Goal: Task Accomplishment & Management: Manage account settings

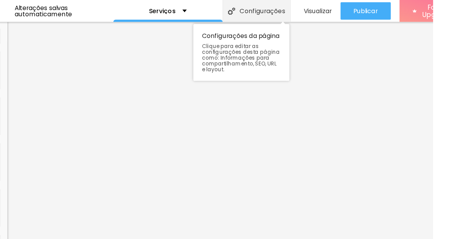
click at [297, 12] on div "Configurações" at bounding box center [310, 9] width 60 height 19
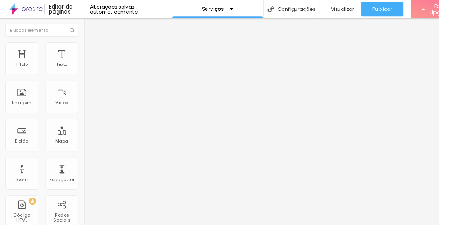
click at [89, 53] on li "Estilo" at bounding box center [133, 49] width 89 height 8
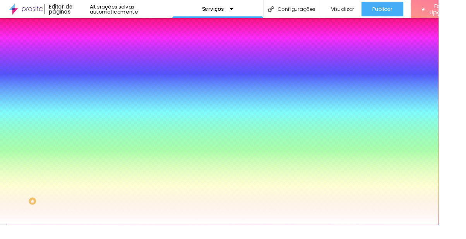
click at [89, 30] on button "Editar Seção" at bounding box center [133, 28] width 89 height 18
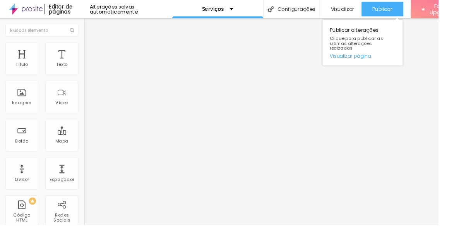
click at [412, 10] on span "Publicar" at bounding box center [406, 10] width 21 height 6
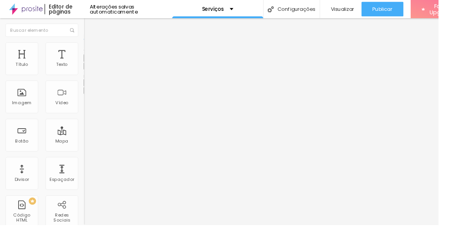
click at [89, 74] on button "button" at bounding box center [94, 70] width 11 height 8
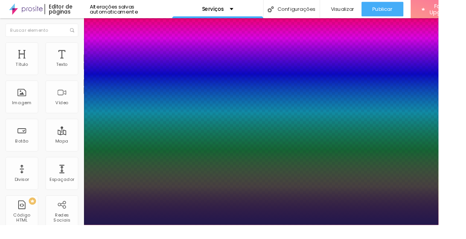
type input "1"
type input "14"
type input "1"
type input "30"
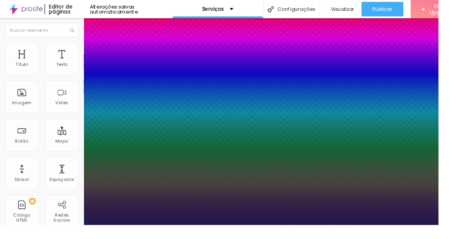
type input "30"
type input "1"
type input "34"
type input "1"
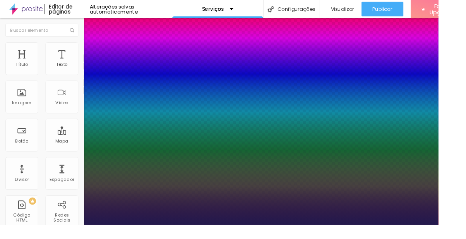
type input "35"
type input "1"
type input "34"
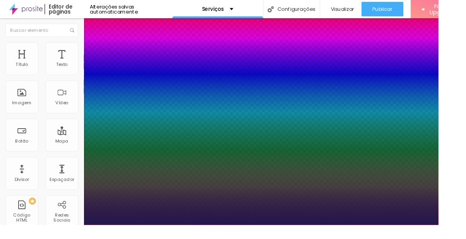
type input "1"
type input "33"
type input "1"
type input "32"
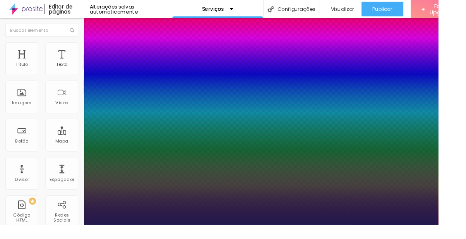
type input "32"
type input "1"
type input "29"
type input "1"
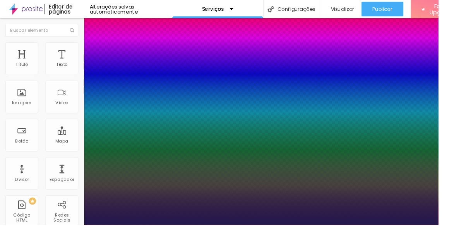
type input "25"
type input "1"
type input "23"
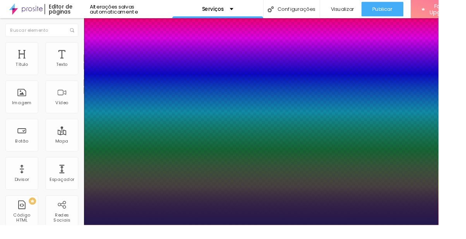
type input "1"
type input "21"
type input "1"
type input "19"
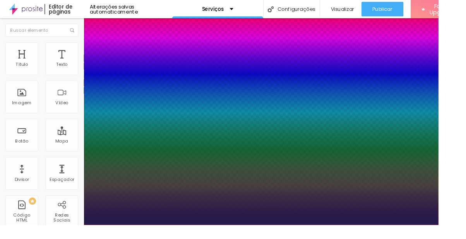
type input "19"
type input "1"
type input "17"
type input "1"
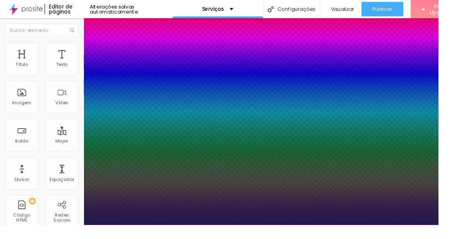
type input "15"
type input "1"
type input "14"
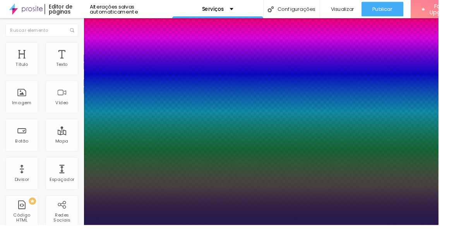
type input "1"
type input "13"
type input "1"
type input "12"
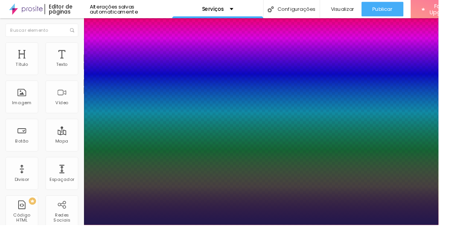
type input "12"
type input "1"
type input "11"
type input "1"
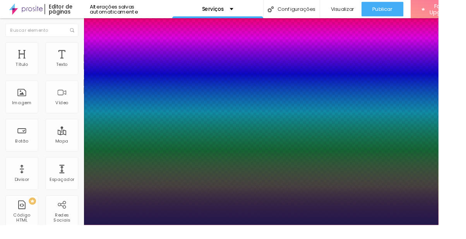
type input "10"
type input "1"
type input "9"
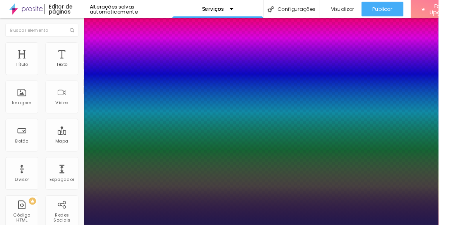
type input "1"
type input "8"
type input "1"
type input "9"
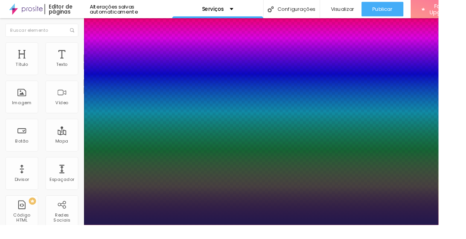
type input "9"
type input "1"
type input "10"
type input "1"
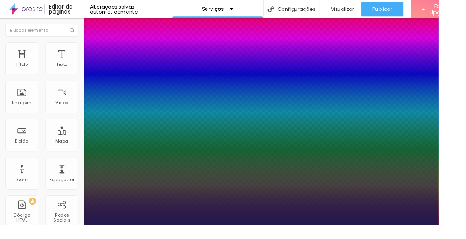
type input "11"
type input "1"
type input "12"
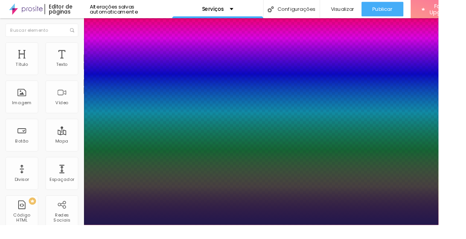
type input "1"
type input "13"
type input "1"
type input "15"
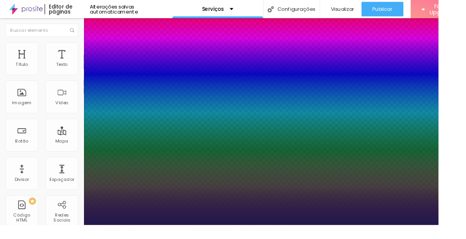
type input "15"
type input "1"
type input "16"
type input "1"
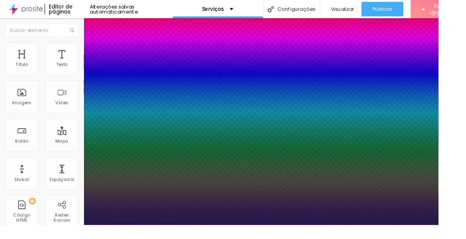
type input "17"
type input "1"
type input "18"
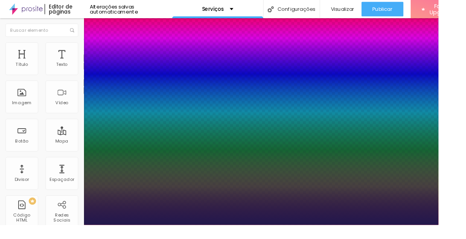
type input "1"
type input "19"
type input "1"
type input "20"
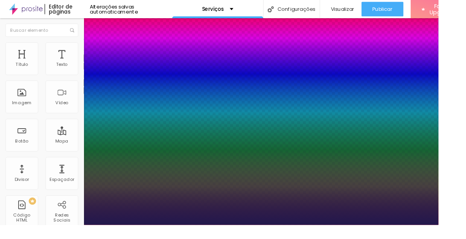
type input "20"
type input "1"
type input "21"
type input "1"
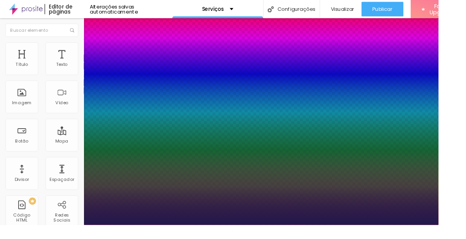
type input "22"
type input "1"
type input "23"
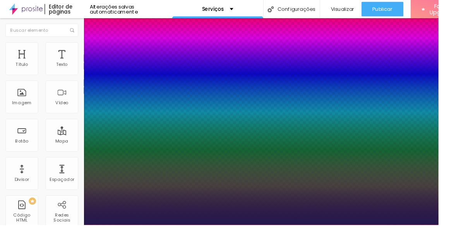
type input "1"
type input "24"
type input "1"
type input "25"
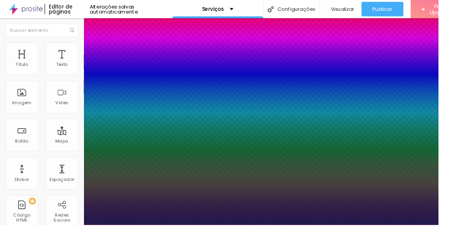
type input "25"
type input "1"
type input "26"
type input "1"
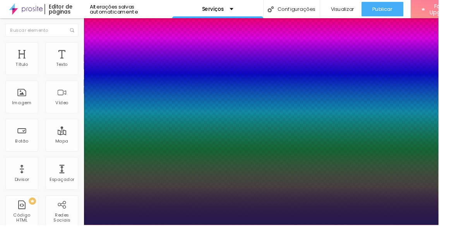
type input "27"
type input "1"
type input "28"
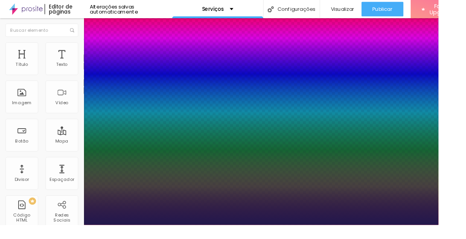
type input "1"
type input "27"
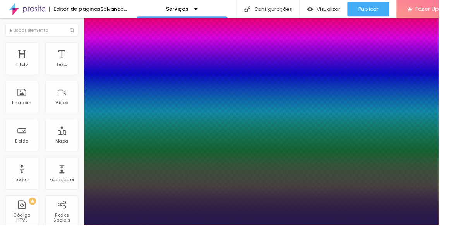
type input "1"
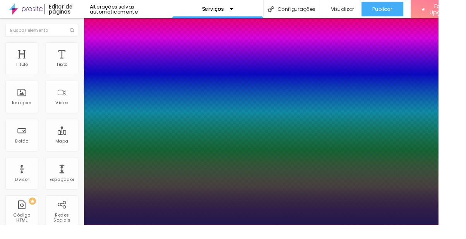
type input "30"
type input "1"
type input "20"
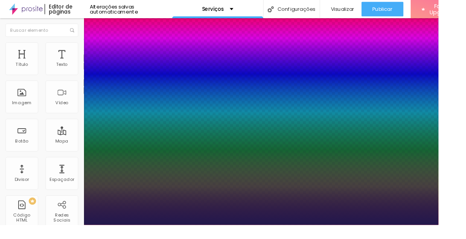
type input "1"
type input "19"
type input "1"
type input "18"
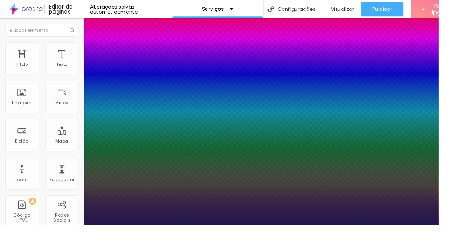
type input "18"
type input "1"
type input "17"
type input "1"
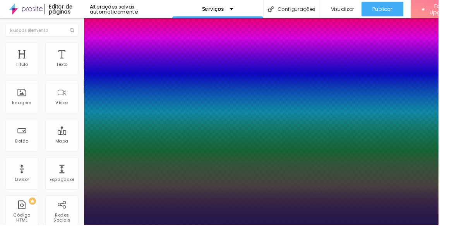
type input "16"
type input "1"
type input "15"
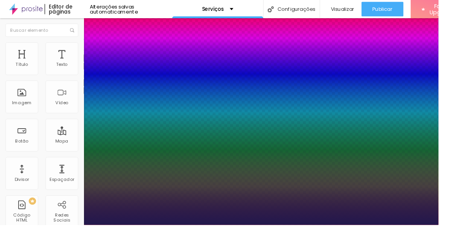
type input "1"
type input "14"
type input "1"
type input "13"
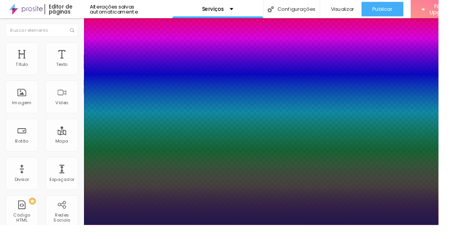
type input "13"
type input "1"
type input "12"
type input "1"
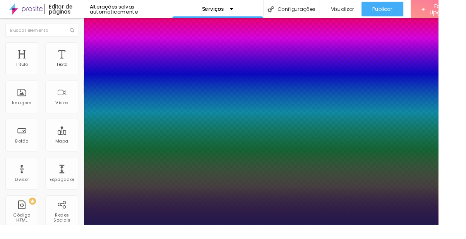
type input "11"
type input "1"
type input "10"
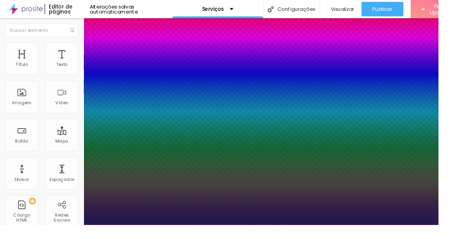
type input "1"
type input "11"
type input "1"
type input "12"
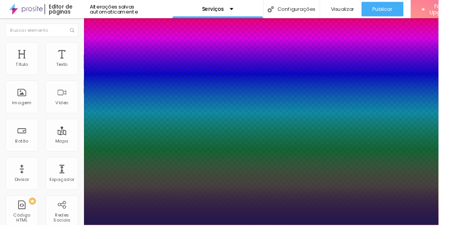
type input "12"
type input "1"
type input "13"
type input "1"
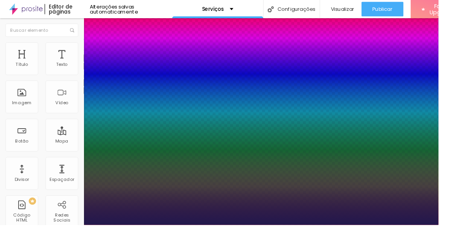
type input "14"
type input "1"
type input "13"
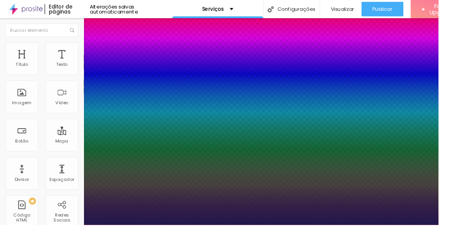
type input "1"
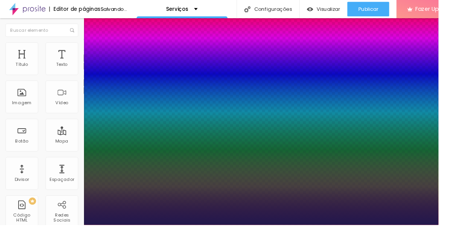
type input "13"
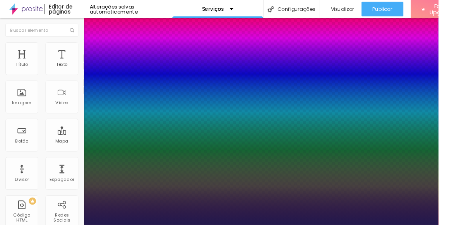
type input "1"
type input "1.1"
type input "1"
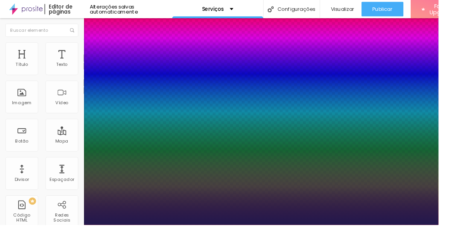
type input "1"
type input "0.9"
type input "1"
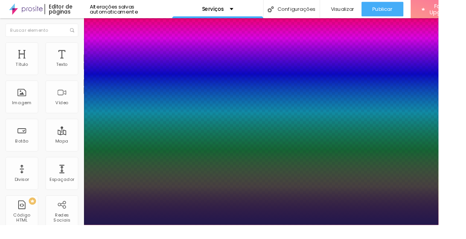
type input "1"
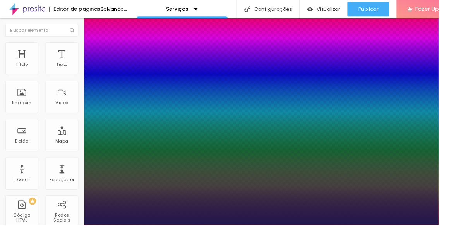
type input "1"
type input "1.1"
type input "1"
type input "1.2"
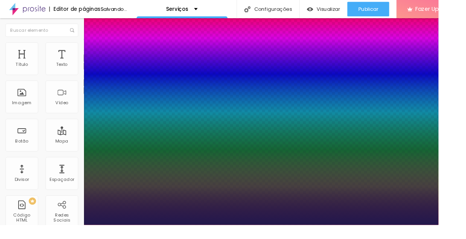
type input "1.2"
type input "1"
type input "1.3"
type input "1"
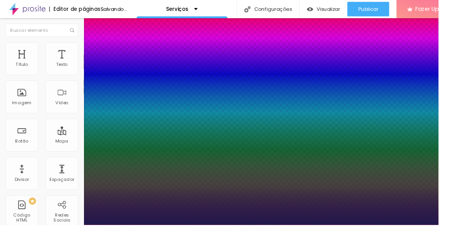
type input "1.4"
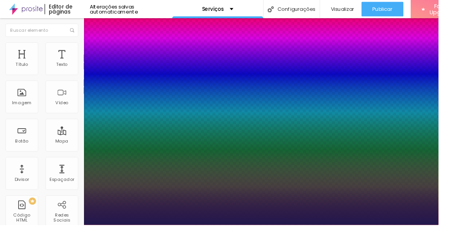
click at [314, 238] on div at bounding box center [233, 239] width 466 height 0
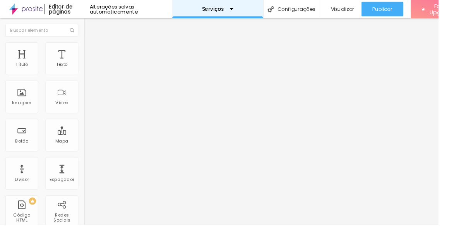
click at [239, 11] on div "Serviços" at bounding box center [231, 9] width 33 height 5
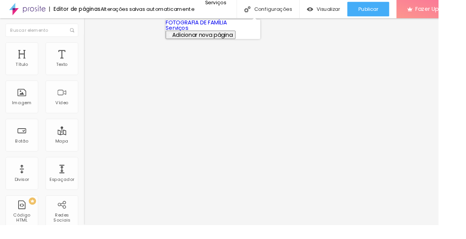
click at [241, 28] on link "FOTOGRAFIA DE FAMÍLIA" at bounding box center [208, 24] width 65 height 8
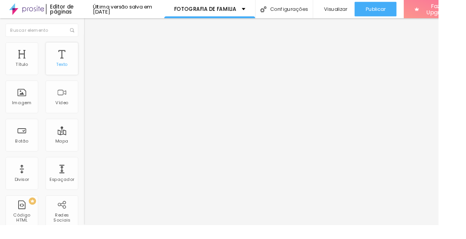
click at [64, 59] on div "Texto" at bounding box center [65, 62] width 35 height 35
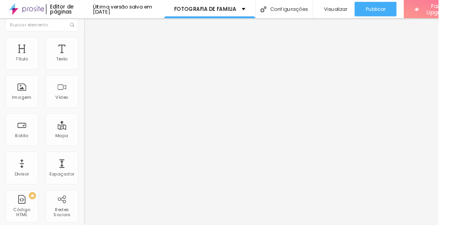
scroll to position [5, 0]
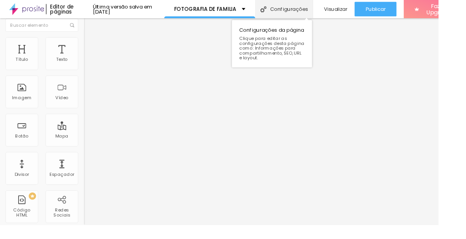
click at [302, 12] on div "Configurações" at bounding box center [301, 9] width 61 height 19
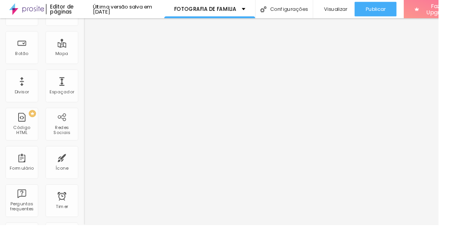
scroll to position [0, 0]
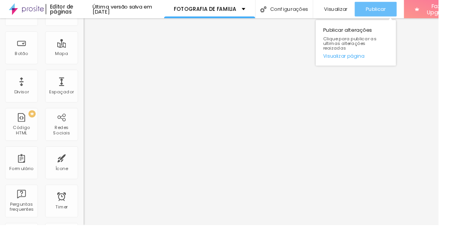
click at [403, 8] on span "Publicar" at bounding box center [398, 10] width 21 height 6
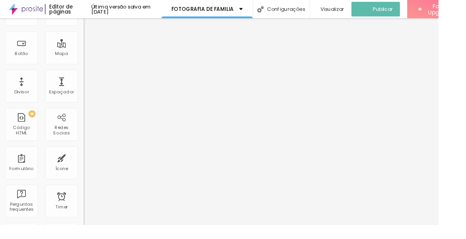
click at [63, 6] on div "Editor de páginas" at bounding box center [73, 9] width 50 height 11
click at [29, 10] on img at bounding box center [28, 9] width 36 height 19
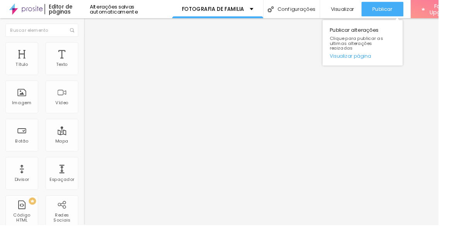
click at [406, 12] on span "Publicar" at bounding box center [406, 10] width 21 height 6
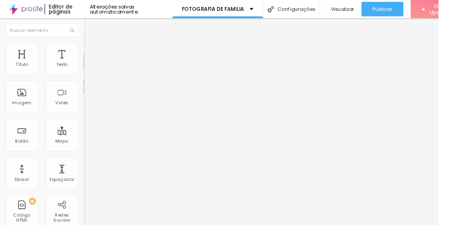
click at [92, 72] on icon "button" at bounding box center [94, 69] width 5 height 5
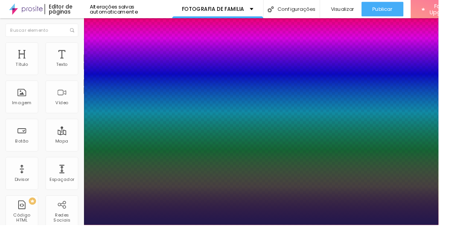
click at [405, 238] on div at bounding box center [233, 239] width 466 height 0
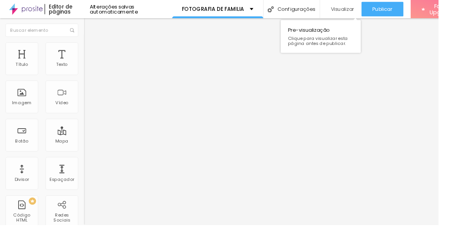
click at [361, 8] on span "Visualizar" at bounding box center [364, 10] width 25 height 6
click at [89, 46] on img at bounding box center [92, 48] width 7 height 7
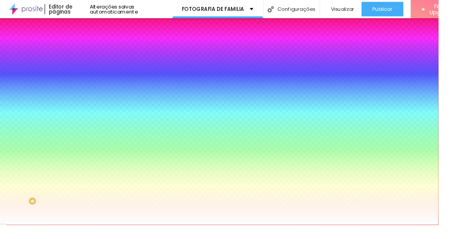
click at [89, 74] on div at bounding box center [133, 74] width 89 height 0
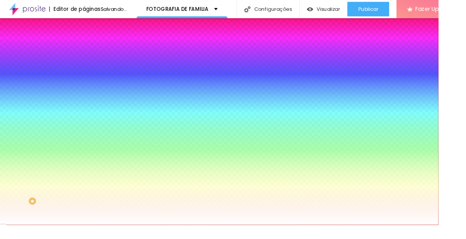
type input "#533737"
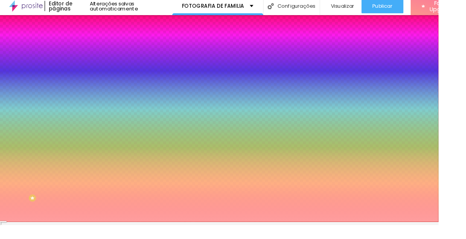
scroll to position [9, 0]
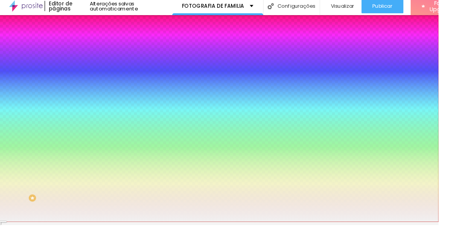
type input "#FFFFFF"
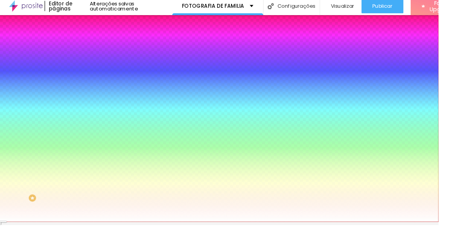
click at [89, 66] on button "Voltar ao padrão" at bounding box center [115, 65] width 53 height 9
click at [89, 70] on div at bounding box center [133, 70] width 89 height 0
click at [89, 70] on input "#533737" at bounding box center [135, 74] width 93 height 8
click at [89, 70] on div at bounding box center [133, 70] width 89 height 0
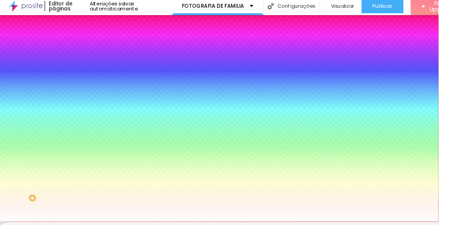
click at [89, 70] on div at bounding box center [133, 70] width 89 height 0
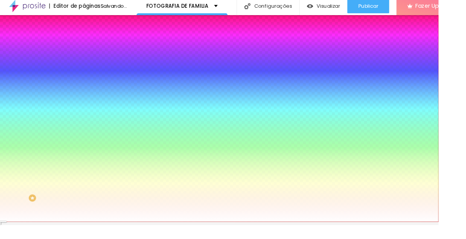
scroll to position [0, 0]
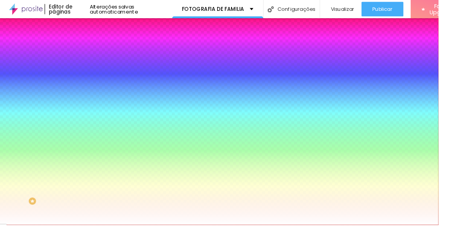
type input "#000000"
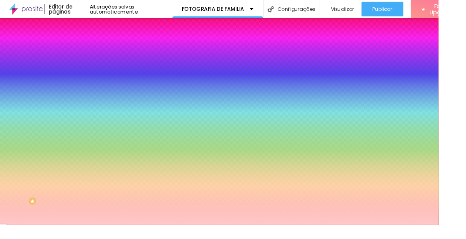
type input "#ECD0D0"
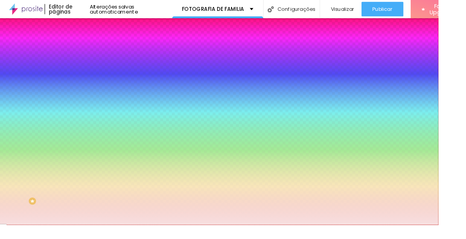
type input "#FFFFFF"
click at [89, 151] on div "Ao passar o mouse Editar estilo do campo" at bounding box center [133, 199] width 89 height 99
click at [89, 74] on div at bounding box center [133, 74] width 89 height 0
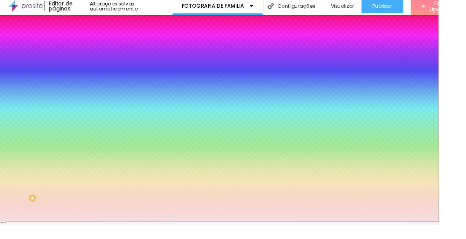
scroll to position [10, 0]
click at [67, 113] on div at bounding box center [233, 116] width 466 height 239
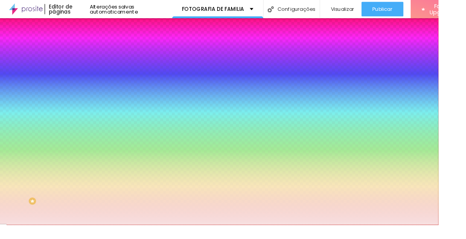
type input "#263F2F"
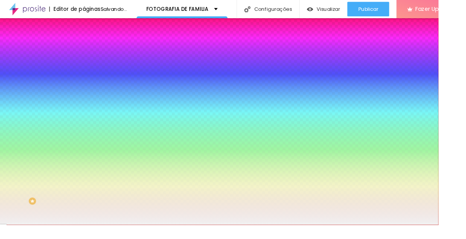
type input "#F6F6F6"
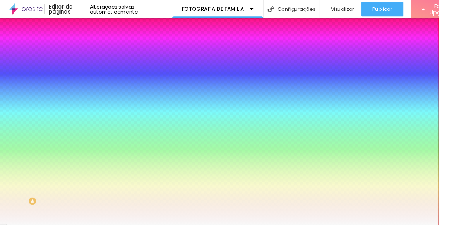
click at [89, 74] on div at bounding box center [133, 74] width 89 height 0
type input "#255A38"
click at [89, 226] on div "Editar Botão Conteúdo Estilo Avançado Cor de fundo Voltar ao padrão #255A38 Tip…" at bounding box center [133, 128] width 89 height 219
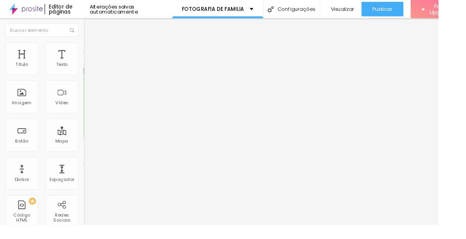
click at [89, 79] on input "text" at bounding box center [135, 75] width 93 height 8
type input "(81)99648-2000"
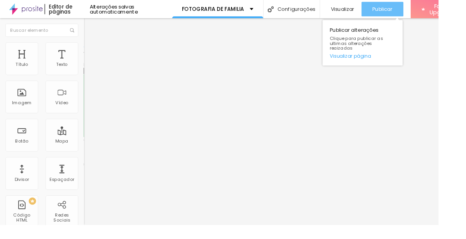
type textarea "Olá, cheguei até você através do seu site!"
click at [407, 7] on span "Publicar" at bounding box center [406, 10] width 21 height 6
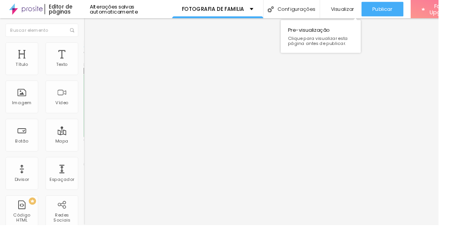
click at [362, 10] on span "Visualizar" at bounding box center [364, 10] width 25 height 6
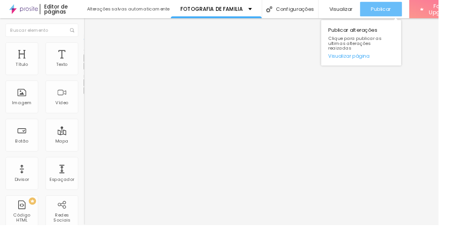
click at [402, 12] on span "Publicar" at bounding box center [404, 10] width 21 height 6
click at [408, 9] on span "Publicar" at bounding box center [404, 10] width 21 height 6
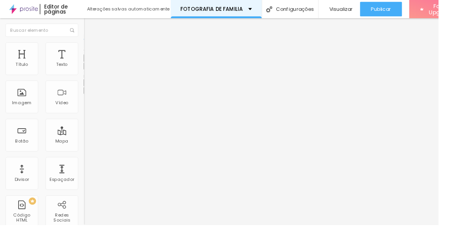
click at [255, 10] on div "FOTOGRAFIA DE FAMÍLIA" at bounding box center [230, 9] width 76 height 5
click at [28, 7] on img at bounding box center [25, 9] width 31 height 19
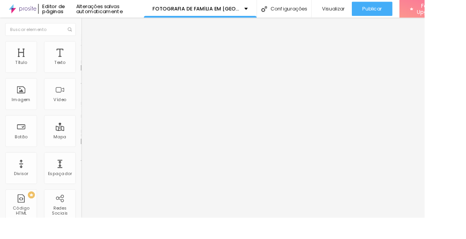
click at [89, 67] on span "Trocar imagem" at bounding box center [110, 63] width 42 height 7
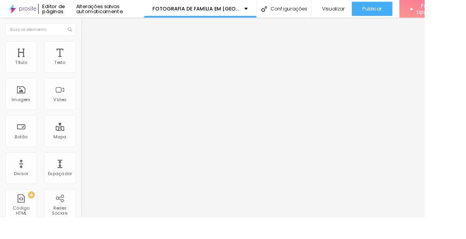
click at [465, 115] on html "Editor de páginas Alterações salvas automaticamente FOTOGRAFIA DE FAMÍLIA EM [G…" at bounding box center [233, 119] width 466 height 239
click at [465, 71] on html "Editor de páginas Alterações salvas automaticamente FOTOGRAFIA DE FAMÍLIA EM [G…" at bounding box center [233, 119] width 466 height 239
click at [89, 70] on span "Encaixotado" at bounding box center [104, 67] width 30 height 7
click at [89, 82] on span "Completo" at bounding box center [101, 79] width 24 height 7
click at [89, 75] on span "Encaixotado" at bounding box center [104, 71] width 30 height 7
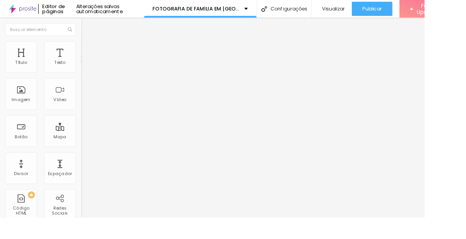
click at [89, 58] on li "Avançado" at bounding box center [133, 57] width 89 height 8
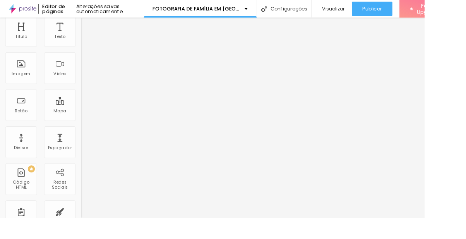
type input "25"
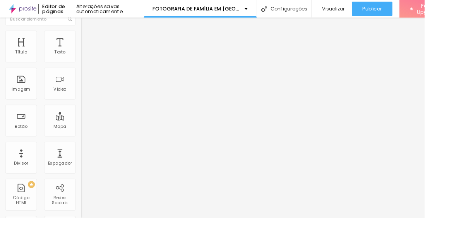
type input "25"
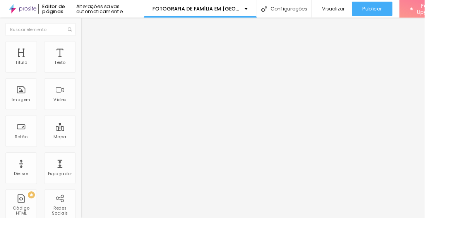
click at [96, 56] on span "Avançado" at bounding box center [109, 58] width 26 height 7
click at [89, 53] on img at bounding box center [92, 56] width 7 height 7
click at [89, 52] on li "Estilo" at bounding box center [133, 49] width 89 height 8
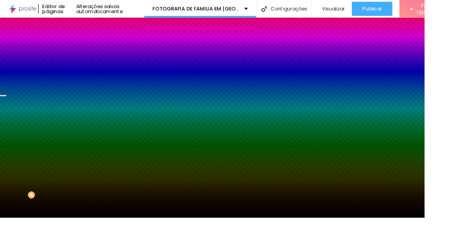
click at [89, 71] on span "Trocar imagem" at bounding box center [110, 68] width 42 height 7
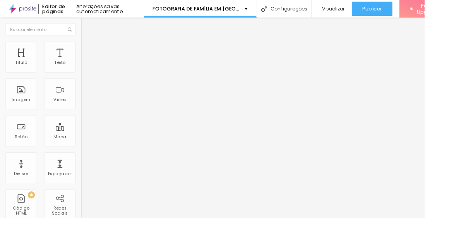
click at [89, 47] on li "Estilo" at bounding box center [133, 49] width 89 height 8
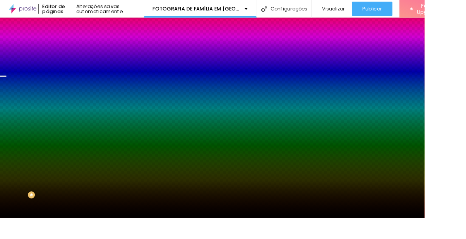
click at [89, 71] on span "Trocar imagem" at bounding box center [110, 68] width 42 height 7
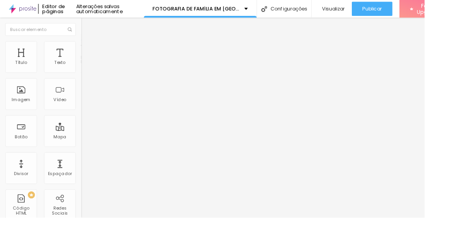
click at [96, 53] on span "Estilo" at bounding box center [102, 50] width 12 height 7
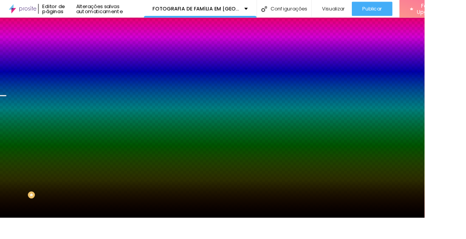
click at [89, 71] on span "Trocar imagem" at bounding box center [110, 68] width 42 height 7
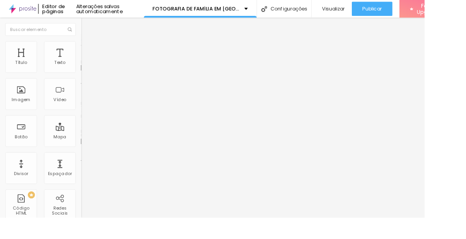
click at [89, 67] on span "Trocar imagem" at bounding box center [110, 63] width 42 height 7
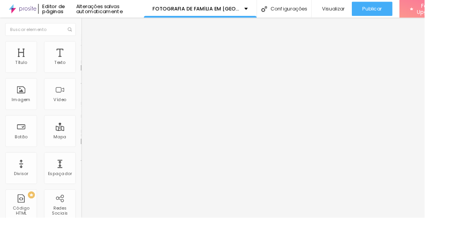
click at [89, 67] on span "Trocar imagem" at bounding box center [110, 63] width 42 height 7
click at [17, 104] on div "Imagem" at bounding box center [23, 102] width 35 height 35
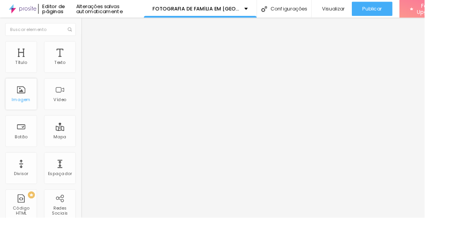
click at [18, 114] on div "Imagem" at bounding box center [23, 102] width 35 height 35
click at [27, 108] on div "Imagem" at bounding box center [23, 108] width 21 height 5
click at [89, 52] on li "Estilo" at bounding box center [133, 49] width 89 height 8
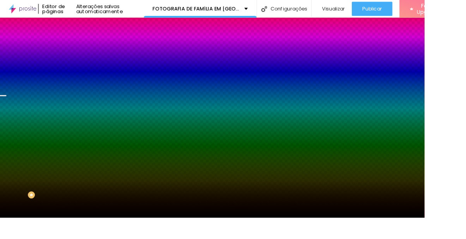
click at [89, 71] on span "Trocar imagem" at bounding box center [110, 68] width 42 height 7
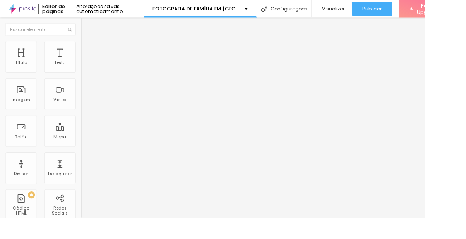
click at [89, 47] on img at bounding box center [92, 48] width 7 height 7
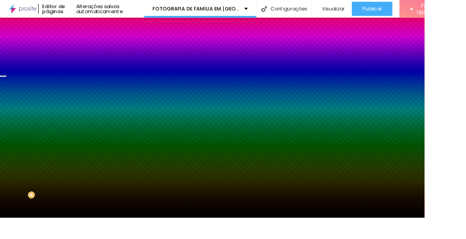
click at [89, 71] on span "Trocar imagem" at bounding box center [110, 68] width 42 height 7
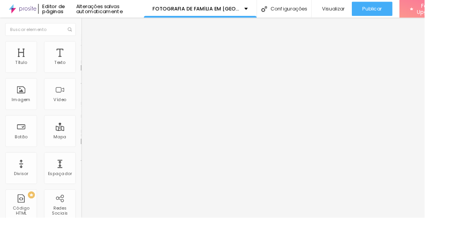
click at [89, 67] on span "Trocar imagem" at bounding box center [110, 63] width 42 height 7
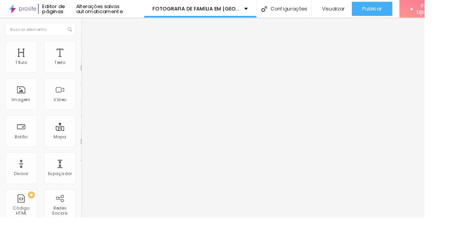
scroll to position [65, 0]
click at [89, 67] on span "Trocar imagem" at bounding box center [110, 63] width 42 height 7
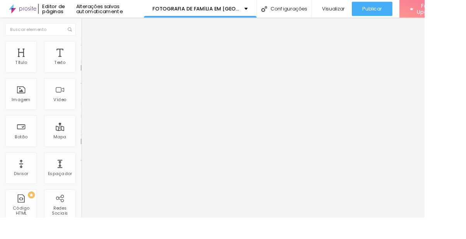
click at [96, 55] on span "Avançado" at bounding box center [109, 58] width 26 height 7
type input "14"
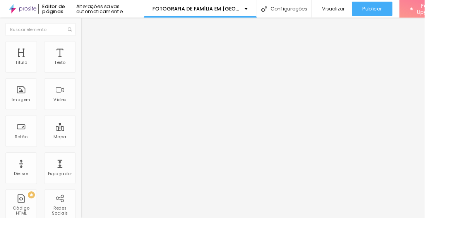
type input "32"
type input "33"
type input "35"
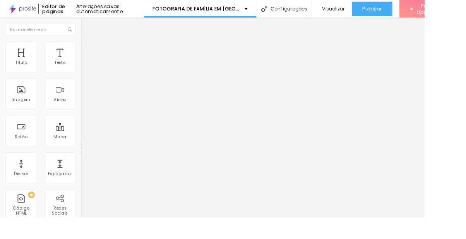
type input "35"
type input "39"
type input "40"
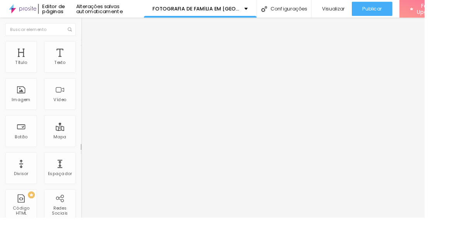
type input "41"
type input "42"
type input "43"
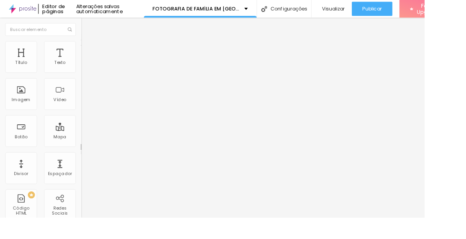
type input "43"
type input "44"
type input "45"
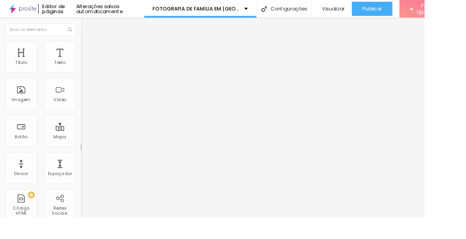
type input "46"
type input "45"
type input "43"
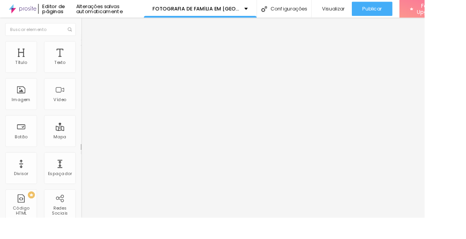
type input "43"
type input "42"
type input "40"
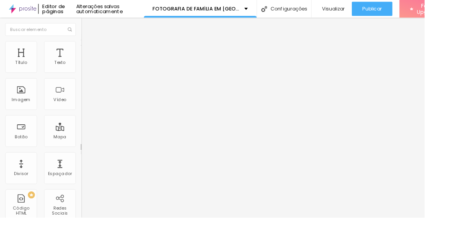
type input "38"
type input "37"
type input "35"
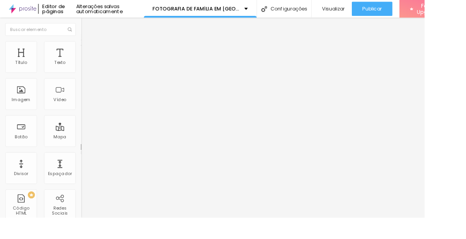
type input "35"
type input "33"
type input "31"
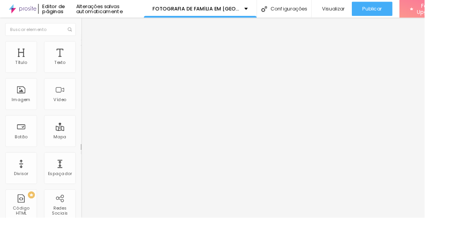
type input "30"
type input "28"
type input "26"
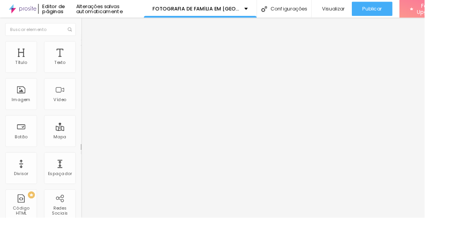
type input "26"
type input "25"
type input "24"
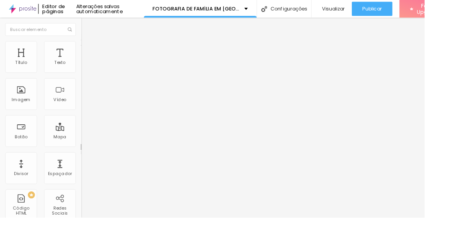
type input "23"
type input "22"
type input "21"
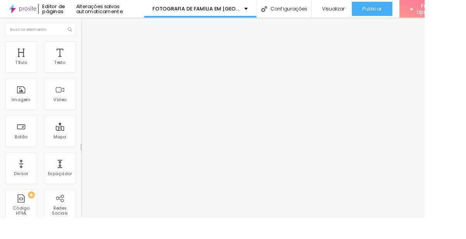
type input "21"
type input "20"
type input "19"
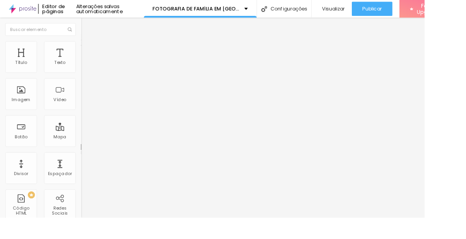
type input "18"
type input "17"
type input "16"
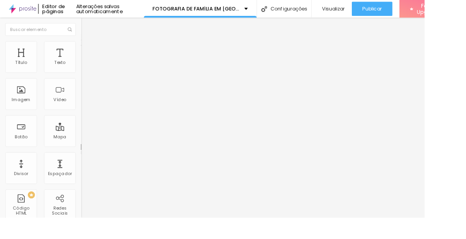
type input "16"
type input "15"
type input "14"
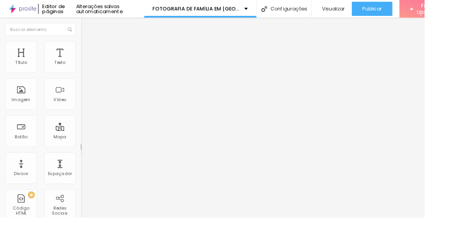
type input "13"
type input "12"
type input "10"
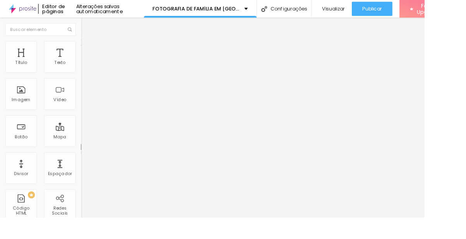
type input "10"
type input "8"
type input "6"
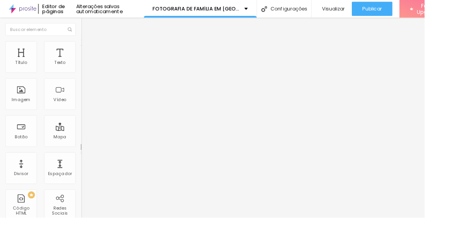
type input "5"
type input "3"
type input "2"
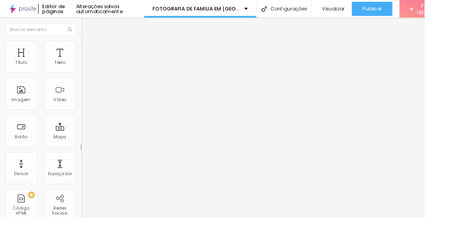
type input "2"
type input "1"
type input "0"
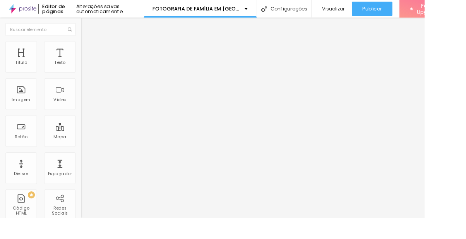
click at [89, 47] on li "Estilo" at bounding box center [133, 49] width 89 height 8
type input "10"
type input "54"
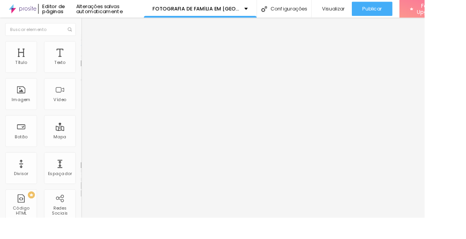
type input "67"
type input "74"
type input "84"
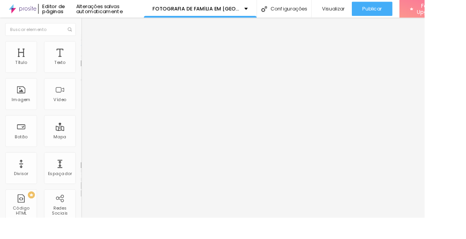
type input "84"
type input "94"
type input "98"
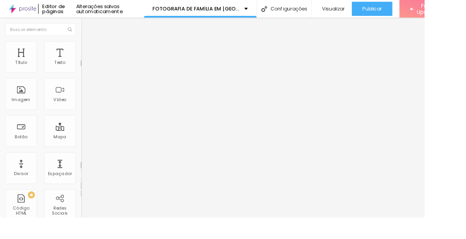
type input "101"
type input "104"
type input "106"
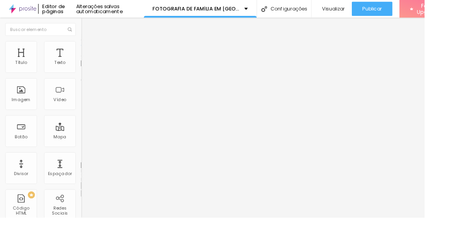
type input "106"
type input "107"
type input "106"
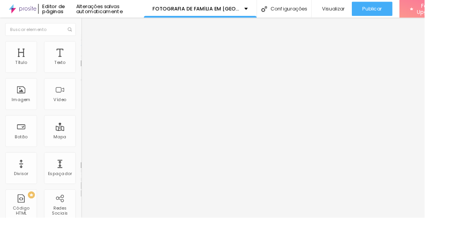
type input "105"
type input "104"
type input "103"
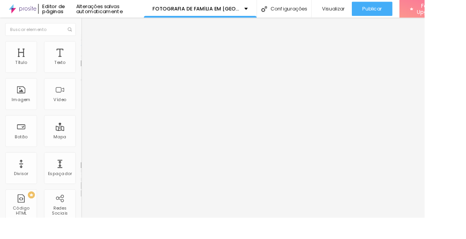
type input "103"
type input "102"
type input "101"
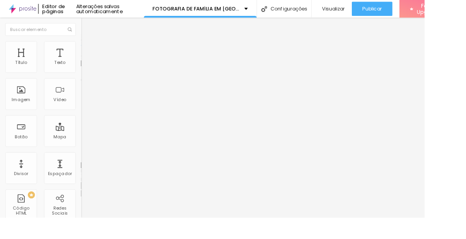
type input "99"
type input "95"
type input "93"
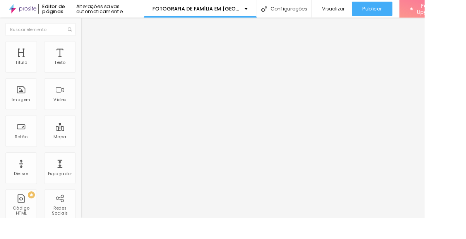
type input "93"
type input "90"
type input "87"
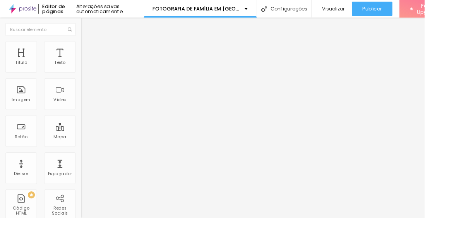
type input "85"
type input "83"
type input "82"
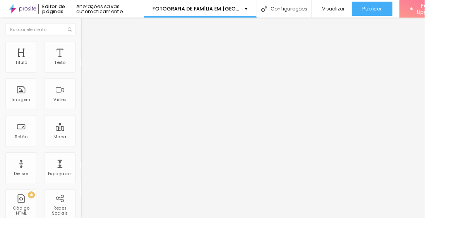
type input "82"
type input "80"
type input "79"
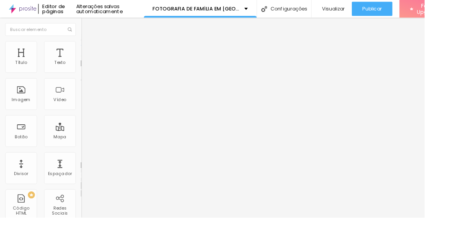
type input "78"
type input "77"
type input "78"
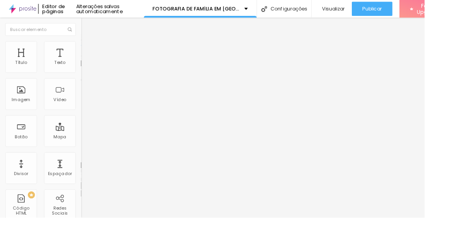
type input "78"
click at [89, 55] on ul "Conteúdo Estilo Avançado" at bounding box center [133, 48] width 89 height 23
click at [89, 46] on img at bounding box center [92, 48] width 7 height 7
type input "6"
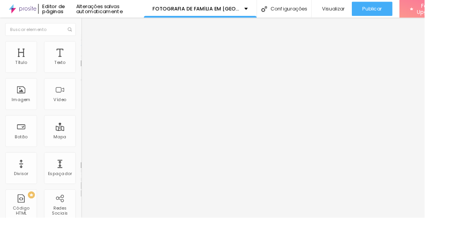
type input "38"
type input "43"
type input "60"
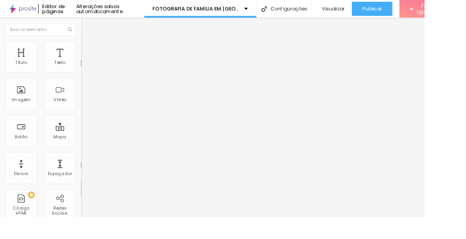
type input "60"
type input "62"
type input "65"
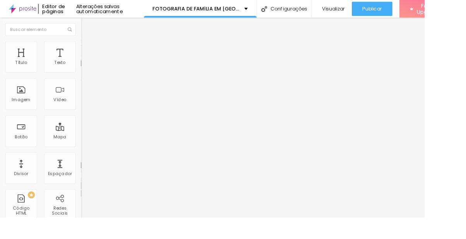
type input "75"
type input "78"
type input "80"
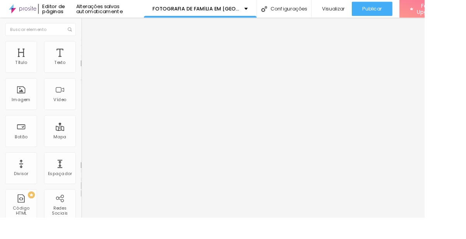
type input "80"
type input "81"
type input "83"
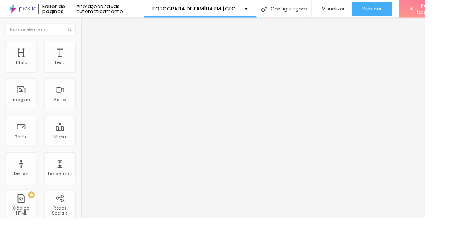
type input "84"
type input "83"
type input "81"
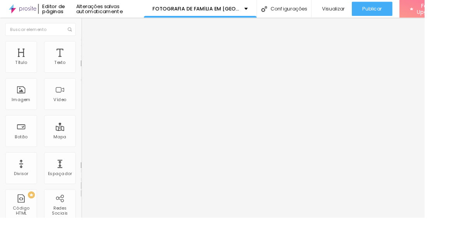
type input "81"
type input "80"
type input "79"
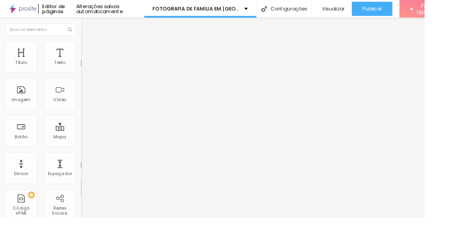
type input "78"
type input "77"
type input "75"
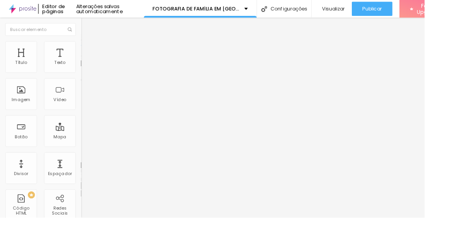
type input "75"
type input "73"
type input "70"
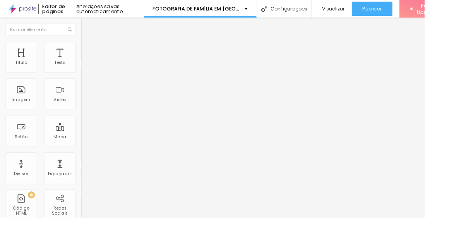
type input "68"
type input "67"
click at [89, 47] on img at bounding box center [92, 48] width 7 height 7
click at [89, 48] on li "Estilo" at bounding box center [133, 49] width 89 height 8
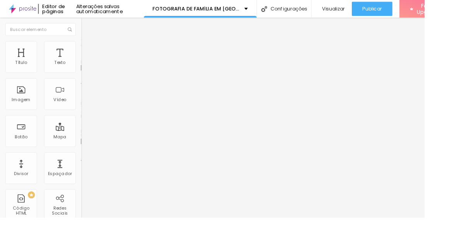
click at [89, 47] on img at bounding box center [92, 48] width 7 height 7
click at [89, 45] on li "Estilo" at bounding box center [133, 49] width 89 height 8
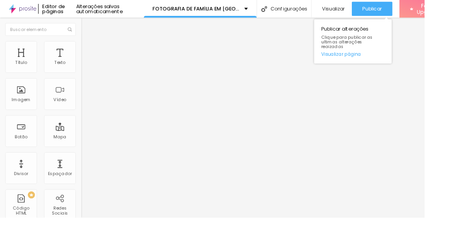
click at [419, 3] on div "Publicar" at bounding box center [408, 9] width 21 height 15
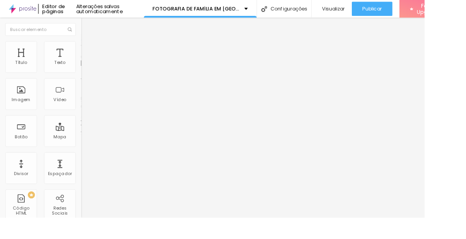
click at [89, 44] on ul "Conteúdo Estilo Avançado" at bounding box center [133, 48] width 89 height 23
click at [89, 48] on img at bounding box center [92, 48] width 7 height 7
click at [89, 60] on ul "Conteúdo Estilo Avançado" at bounding box center [133, 48] width 89 height 23
click at [89, 30] on button "Editar Coluna" at bounding box center [133, 28] width 89 height 18
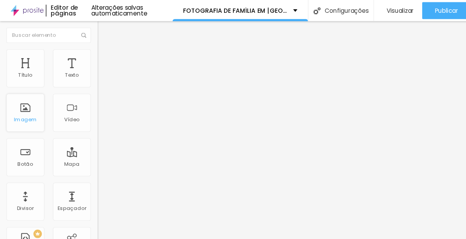
click at [24, 92] on div "Imagem" at bounding box center [23, 102] width 35 height 35
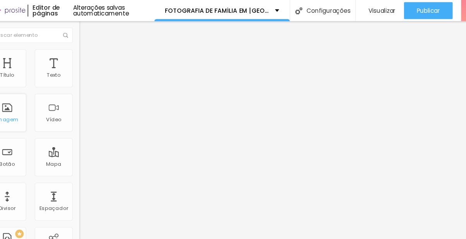
click at [25, 111] on div "Imagem" at bounding box center [23, 108] width 21 height 5
click at [30, 113] on div "Imagem" at bounding box center [23, 102] width 35 height 35
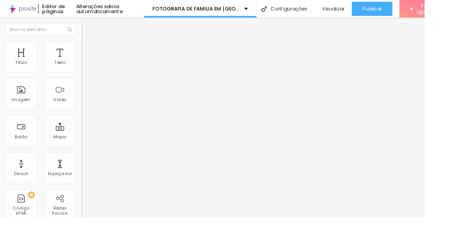
click at [19, 101] on div "Imagem" at bounding box center [23, 102] width 35 height 35
click at [89, 51] on li "Avançado" at bounding box center [133, 49] width 89 height 8
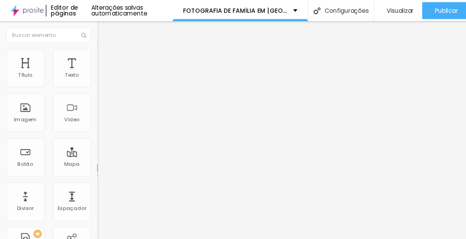
click at [89, 45] on li "Estilo" at bounding box center [133, 41] width 89 height 8
click at [96, 46] on span "Estilo" at bounding box center [102, 42] width 12 height 7
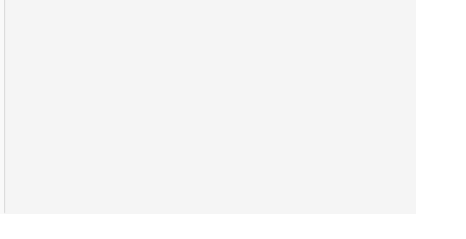
scroll to position [0, 0]
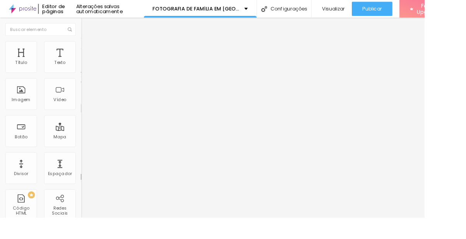
click at [89, 80] on div "Titulo 1 H1 Titulo 2 H2 Titulo 3 H3 Titulo 4 H4 Titulo 5 H5 Titulo 6 H6" at bounding box center [133, 75] width 89 height 36
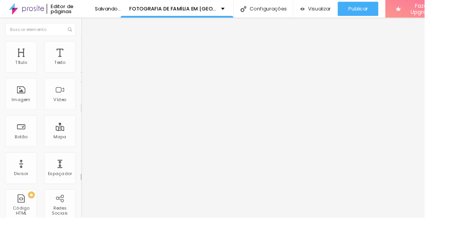
click at [96, 65] on span "Titulo 1" at bounding box center [108, 62] width 25 height 7
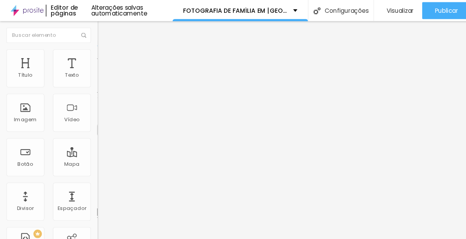
click at [89, 45] on li "Avançado" at bounding box center [133, 49] width 89 height 8
click at [89, 44] on img at bounding box center [92, 40] width 7 height 7
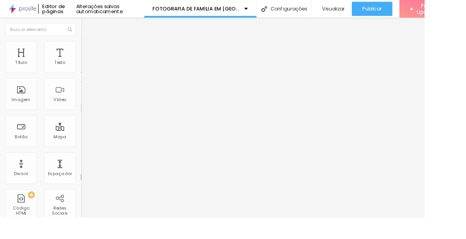
click at [89, 94] on span "Titulo 6" at bounding box center [96, 90] width 15 height 7
click at [89, 88] on div "Titulo 5 H5" at bounding box center [133, 86] width 89 height 5
click at [465, 91] on html "Editor de páginas Alterações salvas automaticamente FOTOGRAFIA DE FAMÍLIA EM [G…" at bounding box center [233, 119] width 466 height 239
click at [89, 49] on li "Estilo" at bounding box center [133, 49] width 89 height 8
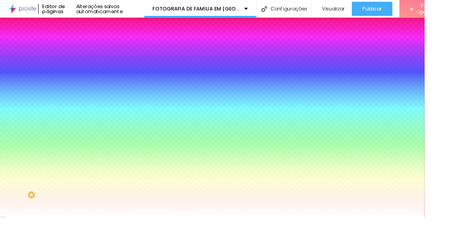
click at [89, 45] on li "Conteúdo" at bounding box center [133, 41] width 89 height 8
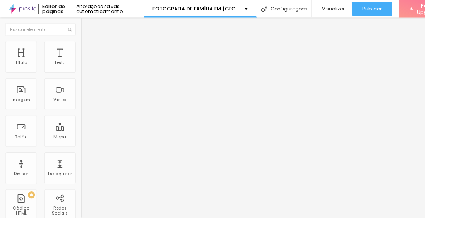
click at [89, 47] on img at bounding box center [92, 48] width 7 height 7
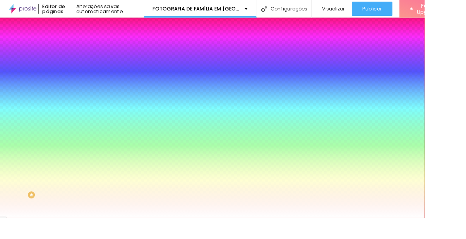
click at [89, 70] on div "Trocar imagem" at bounding box center [133, 67] width 89 height 5
click at [89, 71] on span "Trocar imagem" at bounding box center [110, 68] width 42 height 7
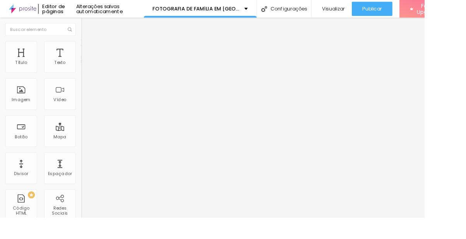
click at [465, 116] on html "Editor de páginas Alterações salvas automaticamente FOTOGRAFIA DE FAMÍLIA EM RE…" at bounding box center [233, 119] width 466 height 239
click at [89, 48] on li "Estilo" at bounding box center [133, 49] width 89 height 8
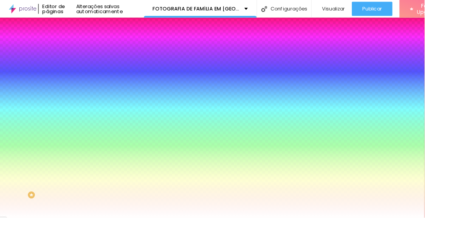
click at [89, 70] on div "Trocar imagem" at bounding box center [133, 67] width 89 height 5
click at [89, 71] on span "Trocar imagem" at bounding box center [110, 68] width 42 height 7
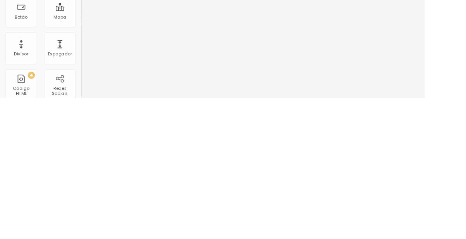
click at [465, 220] on html "Editor de páginas Alterações salvas automaticamente FOTOGRAFIA DE FAMÍLIA EM RE…" at bounding box center [233, 119] width 466 height 239
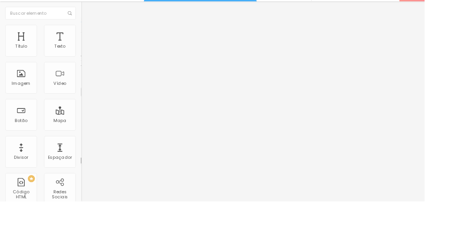
scroll to position [1, 0]
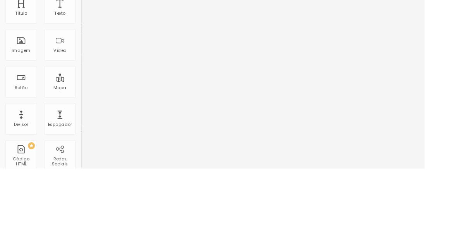
click at [89, 73] on span "Titulo 2" at bounding box center [101, 68] width 25 height 10
click at [89, 67] on span "Titulo 1" at bounding box center [101, 61] width 25 height 11
click at [89, 84] on div "Titulo 4 H4" at bounding box center [133, 80] width 89 height 5
click at [89, 91] on span "Titulo 5" at bounding box center [97, 87] width 17 height 7
click at [89, 96] on span "Titulo 6" at bounding box center [96, 94] width 15 height 6
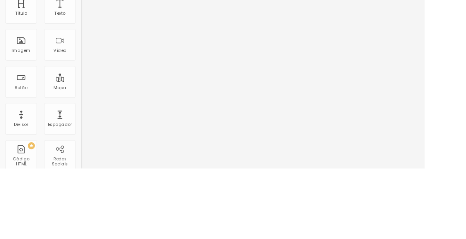
click at [89, 89] on span "Titulo 5" at bounding box center [97, 85] width 17 height 7
click at [465, 128] on html "Editor de páginas Alterações salvas automaticamente FOTOGRAFIA DE FAMÍLIA EM RE…" at bounding box center [233, 119] width 466 height 239
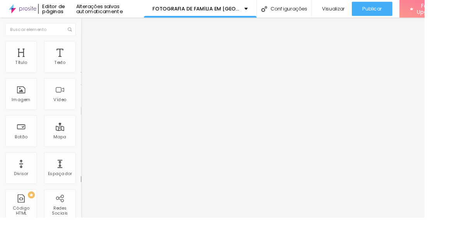
click at [465, 84] on html "Editor de páginas Alterações salvas automaticamente FOTOGRAFIA DE FAMÍLIA EM RE…" at bounding box center [233, 119] width 466 height 239
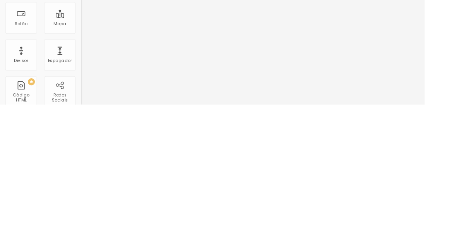
click at [465, 196] on html "Editor de páginas Alterações salvas automaticamente FOTOGRAFIA DE FAMÍLIA EM RE…" at bounding box center [233, 119] width 466 height 239
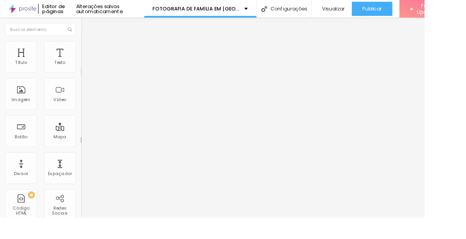
click at [96, 51] on span "Avançado" at bounding box center [109, 50] width 26 height 7
click at [89, 44] on img at bounding box center [92, 40] width 7 height 7
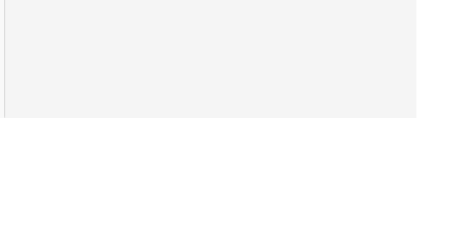
scroll to position [1, 0]
click at [465, 229] on html "Editor de páginas Alterações salvas automaticamente FOTOGRAFIA DE FAMÍLIA EM RE…" at bounding box center [233, 119] width 466 height 239
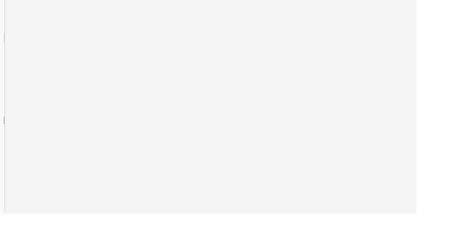
click at [465, 138] on html "Editor de páginas Alterações salvas automaticamente FOTOGRAFIA DE FAMÍLIA EM RE…" at bounding box center [233, 119] width 466 height 239
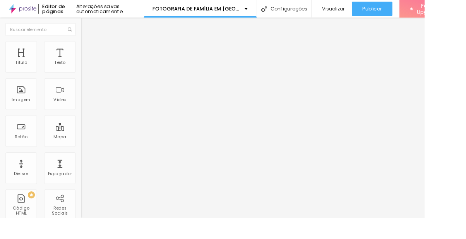
click at [465, 92] on html "Editor de páginas Alterações salvas automaticamente FOTOGRAFIA DE FAMÍLIA EM RE…" at bounding box center [233, 119] width 466 height 239
click at [465, 127] on html "Editor de páginas Alterações salvas automaticamente FOTOGRAFIA DE FAMÍLIA EM RE…" at bounding box center [233, 119] width 466 height 239
click at [465, 123] on html "Editor de páginas Alterações salvas automaticamente FOTOGRAFIA DE FAMÍLIA EM RE…" at bounding box center [233, 119] width 466 height 239
click at [89, 48] on img at bounding box center [92, 48] width 7 height 7
click at [89, 45] on li "Estilo" at bounding box center [133, 41] width 89 height 8
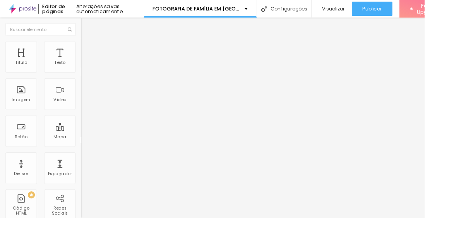
click at [89, 24] on button "Editar Texto" at bounding box center [133, 28] width 89 height 18
click at [465, 110] on html "Editor de páginas Alterações salvas automaticamente FOTOGRAFIA DE FAMÍLIA EM RE…" at bounding box center [233, 119] width 466 height 239
click at [96, 53] on span "Avançado" at bounding box center [109, 50] width 26 height 7
click at [89, 45] on li "Estilo" at bounding box center [133, 41] width 89 height 8
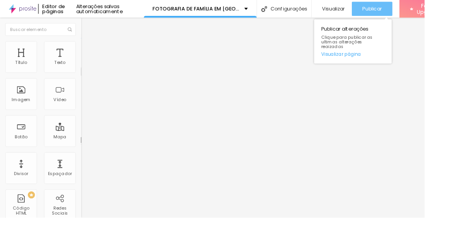
click at [419, 7] on span "Publicar" at bounding box center [408, 10] width 21 height 6
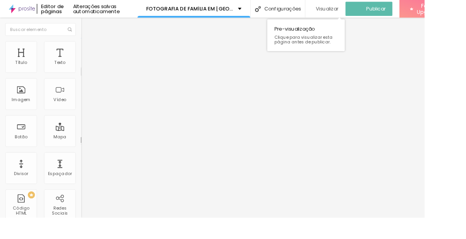
click at [371, 9] on span "Visualizar" at bounding box center [359, 10] width 25 height 6
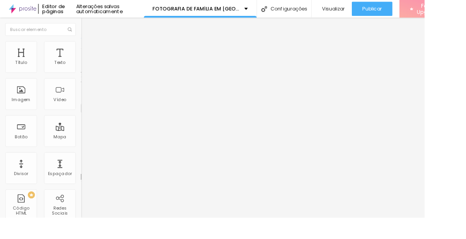
click at [419, 9] on span "Publicar" at bounding box center [408, 10] width 21 height 6
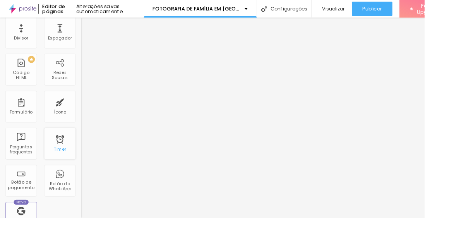
scroll to position [150, 0]
click at [66, 113] on div "Ícone" at bounding box center [65, 115] width 35 height 35
click at [68, 118] on div "Ícone" at bounding box center [65, 115] width 35 height 35
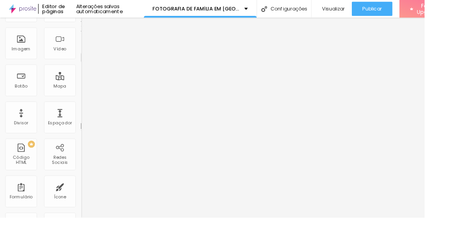
scroll to position [0, 0]
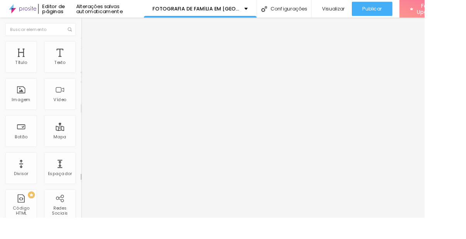
click at [96, 53] on span "Avançado" at bounding box center [109, 50] width 26 height 7
click at [89, 45] on li "Estilo" at bounding box center [133, 41] width 89 height 8
click at [89, 85] on span "Titulo 4" at bounding box center [99, 81] width 20 height 8
click at [89, 96] on span "Titulo 6" at bounding box center [96, 92] width 15 height 7
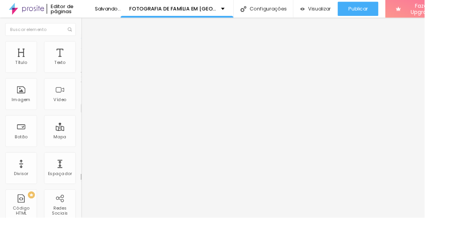
click at [465, 191] on html "Editor de páginas Salvando... FOTOGRAFIA DE FAMÍLIA EM RECIFE Configurações Con…" at bounding box center [233, 119] width 466 height 239
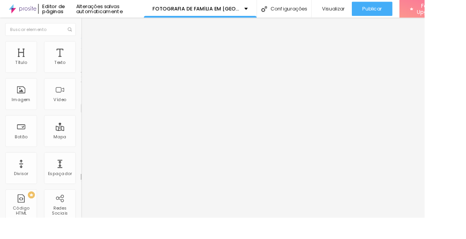
click at [465, 171] on html "Editor de páginas Alterações salvas automaticamente FOTOGRAFIA DE FAMÍLIA EM RE…" at bounding box center [233, 119] width 466 height 239
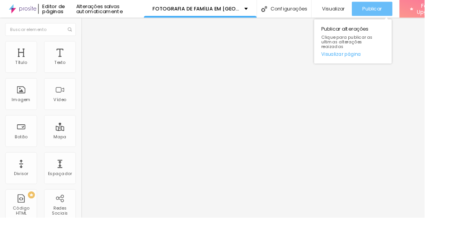
click at [419, 9] on span "Publicar" at bounding box center [408, 10] width 21 height 6
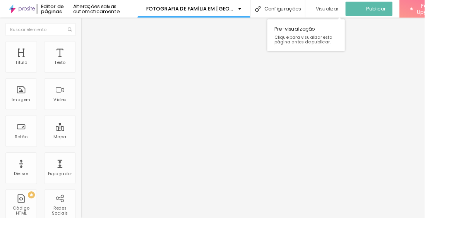
click at [371, 8] on span "Visualizar" at bounding box center [359, 10] width 25 height 6
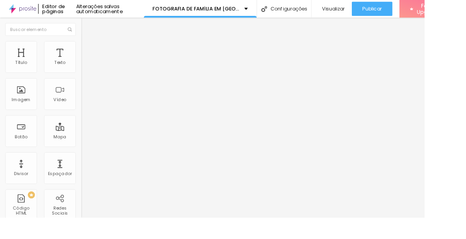
click at [465, 127] on html "Editor de páginas Alterações salvas automaticamente FOTOGRAFIA DE FAMÍLIA EM [G…" at bounding box center [233, 119] width 466 height 239
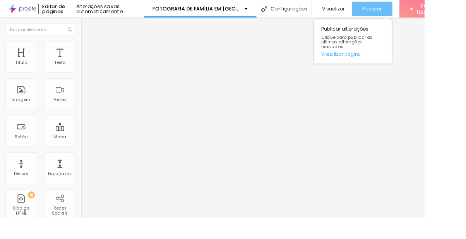
click at [415, 8] on span "Publicar" at bounding box center [408, 10] width 21 height 6
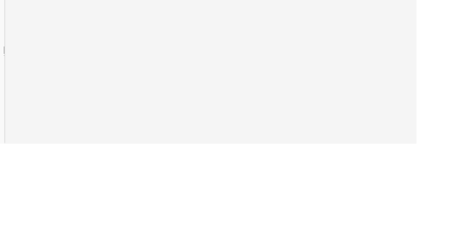
scroll to position [1, 0]
click at [465, 187] on html "Editor de páginas Alterações salvas automaticamente FOTOGRAFIA DE FAMÍLIA EM [G…" at bounding box center [233, 119] width 466 height 239
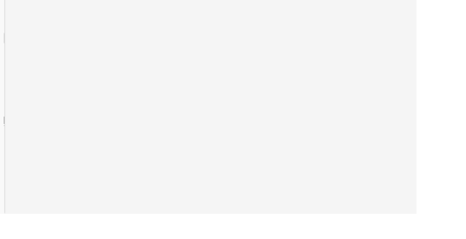
click at [465, 166] on html "Editor de páginas Alterações salvas automaticamente FOTOGRAFIA DE FAMÍLIA EM [G…" at bounding box center [233, 119] width 466 height 239
click at [465, 178] on html "Editor de páginas Alterações salvas automaticamente FOTOGRAFIA DE FAMÍLIA EM [G…" at bounding box center [233, 119] width 466 height 239
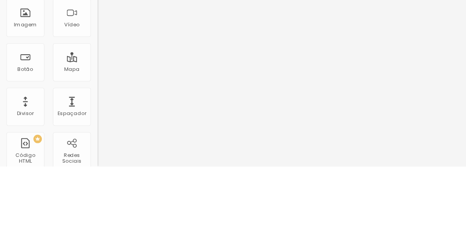
scroll to position [1, 0]
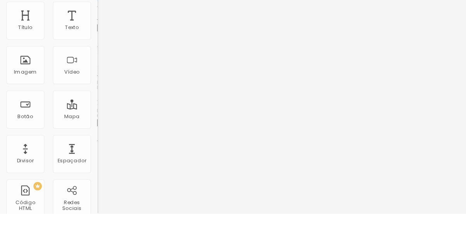
click at [89, 73] on input "CONTRATAR AGORA" at bounding box center [135, 69] width 93 height 8
type input "C"
type input "S"
type input "RESERVE AGORA!"
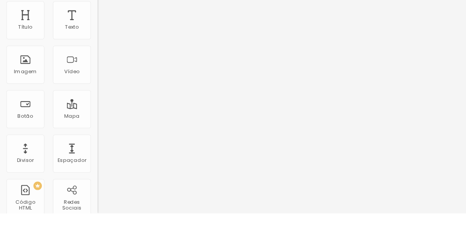
scroll to position [1, 0]
click at [89, 48] on img at bounding box center [92, 48] width 7 height 7
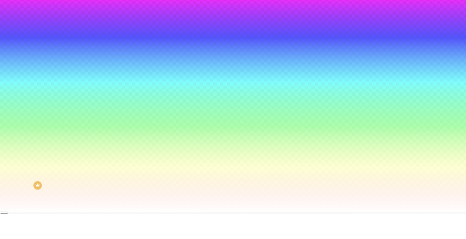
click at [89, 73] on div at bounding box center [133, 73] width 89 height 0
click at [37, 109] on div at bounding box center [233, 118] width 466 height 239
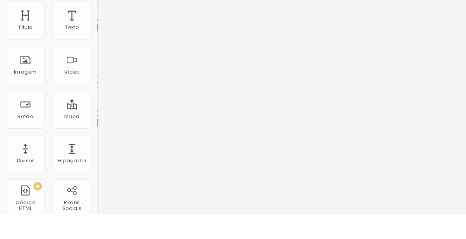
click at [89, 50] on li "Estilo" at bounding box center [133, 49] width 89 height 8
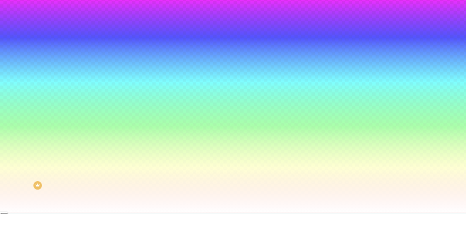
click at [89, 77] on input "#FFFFFF" at bounding box center [135, 77] width 93 height 8
click at [89, 73] on div at bounding box center [133, 73] width 89 height 0
click at [89, 78] on input "#FFFFFF" at bounding box center [135, 77] width 93 height 8
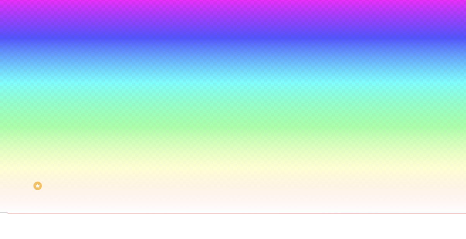
click at [89, 74] on div at bounding box center [133, 74] width 89 height 0
click at [89, 77] on input "#FFFFFF" at bounding box center [135, 77] width 93 height 8
click at [89, 74] on div at bounding box center [133, 74] width 89 height 0
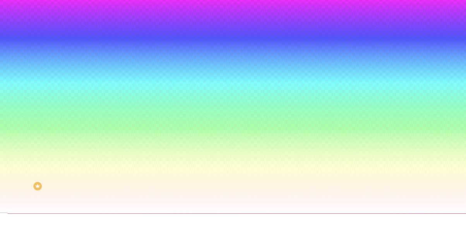
click at [89, 74] on div at bounding box center [133, 74] width 89 height 0
click at [41, 96] on div at bounding box center [233, 119] width 466 height 239
click at [44, 109] on div at bounding box center [233, 119] width 466 height 239
click at [37, 104] on div at bounding box center [233, 119] width 466 height 239
click at [23, 89] on div at bounding box center [233, 119] width 466 height 239
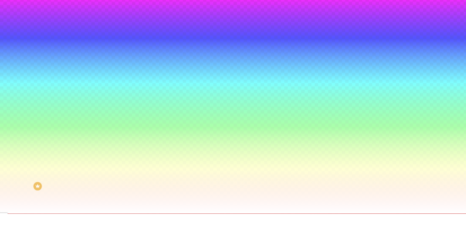
click at [24, 107] on div at bounding box center [233, 119] width 466 height 239
click at [44, 105] on div at bounding box center [233, 119] width 466 height 239
type input "#A77E7E"
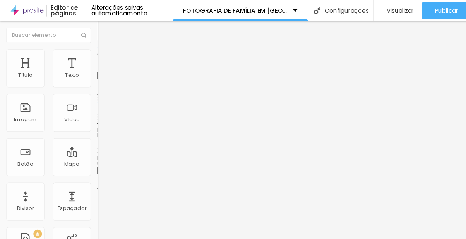
click at [89, 48] on img at bounding box center [92, 48] width 7 height 7
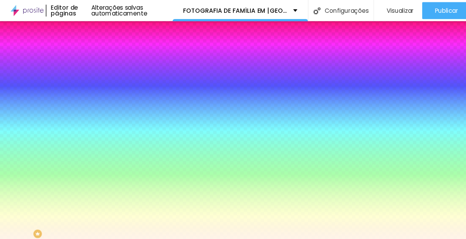
click at [89, 74] on div at bounding box center [133, 74] width 89 height 0
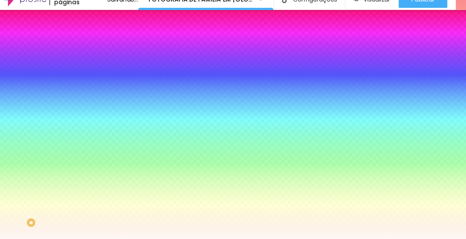
type input "#FF5C5C"
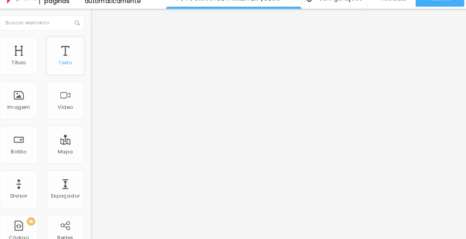
click at [70, 62] on div "Texto" at bounding box center [65, 62] width 35 height 35
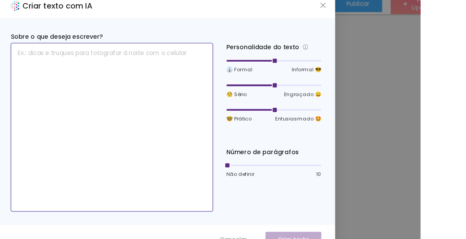
click at [260, 105] on textarea at bounding box center [183, 123] width 185 height 154
type textarea "S"
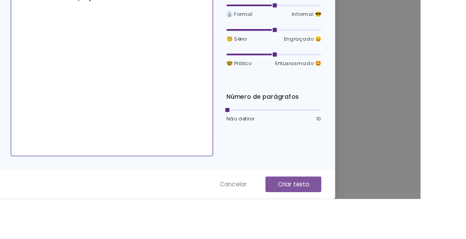
type textarea "saiba mais sobre os preços"
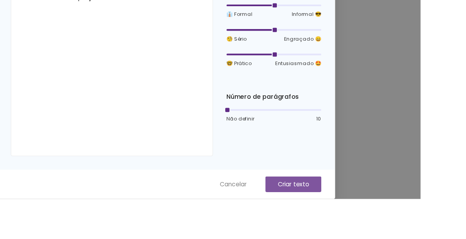
click at [364, 229] on p "Criar texto" at bounding box center [349, 225] width 29 height 8
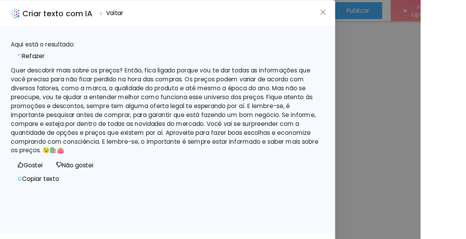
click at [197, 18] on button "Voltar" at bounding box center [183, 12] width 29 height 11
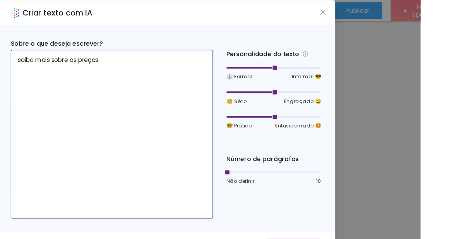
click at [260, 98] on textarea "saiba mais sobre os preços" at bounding box center [183, 123] width 185 height 154
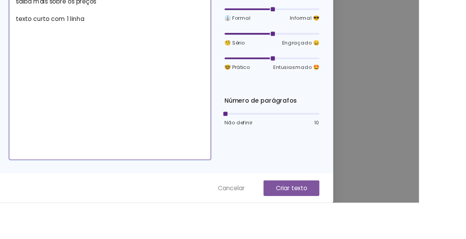
type textarea "saiba mais sobre os preços texto curto com 1 linha"
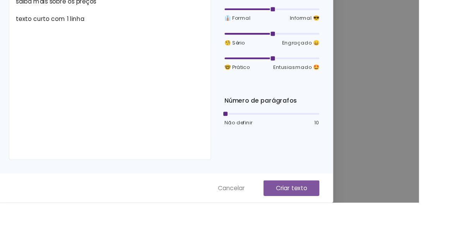
click at [375, 232] on button "Criar texto" at bounding box center [349, 225] width 51 height 14
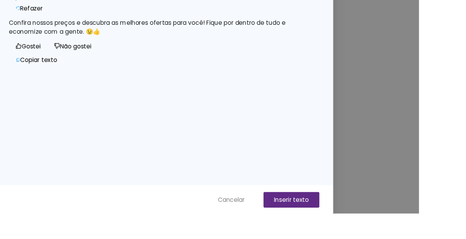
click at [141, 104] on button "Copiar texto" at bounding box center [116, 98] width 50 height 12
click at [142, 104] on button "Copiar texto" at bounding box center [116, 98] width 51 height 12
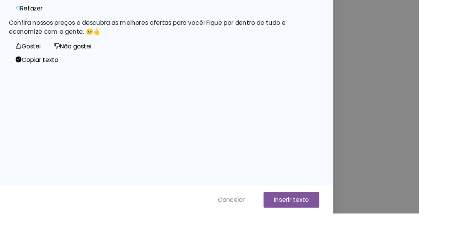
click at [375, 233] on button "Inserir texto" at bounding box center [349, 226] width 51 height 14
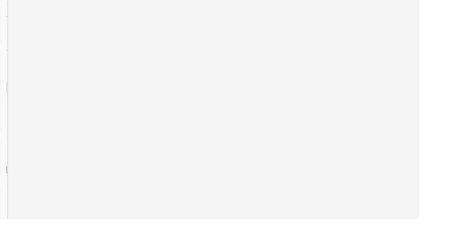
click at [465, 139] on html "Editor de páginas Alterações salvas automaticamente FOTOGRAFIA DE FAMÍLIA EM RE…" at bounding box center [233, 119] width 466 height 239
click at [465, 142] on html "Editor de páginas Alterações salvas automaticamente FOTOGRAFIA DE FAMÍLIA EM RE…" at bounding box center [233, 119] width 466 height 239
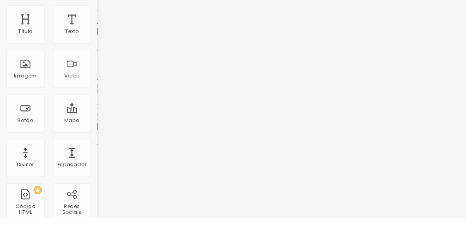
click at [89, 73] on input "CONTRATAR AGORA" at bounding box center [135, 69] width 93 height 8
type input "CONTR"
type input "FALE AGORA CONOSCO!"
click at [89, 73] on input "CONTRATAR AGORA" at bounding box center [135, 69] width 93 height 8
type input "CONTR"
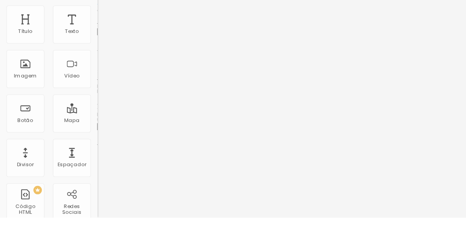
type input "F"
type input "E"
type input "SOLICITE AGORA!"
click at [96, 53] on span "Avançado" at bounding box center [109, 50] width 26 height 7
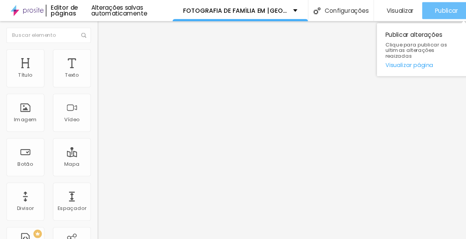
click at [419, 16] on div "Publicar" at bounding box center [408, 9] width 21 height 15
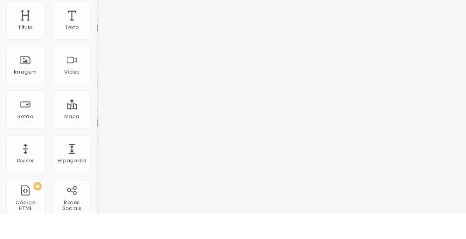
click at [89, 159] on input "https://" at bounding box center [135, 156] width 93 height 8
paste input "[URL][DOMAIN_NAME]"
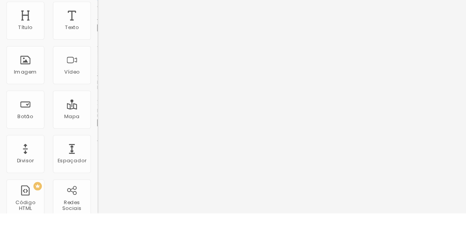
type input "https://[URL][DOMAIN_NAME]"
click at [89, 220] on div "Editar Botão Conteúdo Estilo Avançado Texto RESERVE AGORA! Alinhamento Tamanho …" at bounding box center [133, 128] width 89 height 219
click at [89, 159] on input "https://" at bounding box center [135, 156] width 93 height 8
click at [89, 159] on input "https://[URL][DOMAIN_NAME]" at bounding box center [135, 156] width 93 height 8
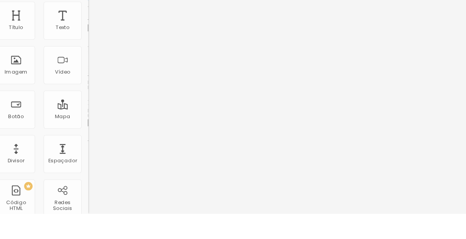
click at [89, 159] on input "https://[URL][DOMAIN_NAME]" at bounding box center [135, 156] width 93 height 8
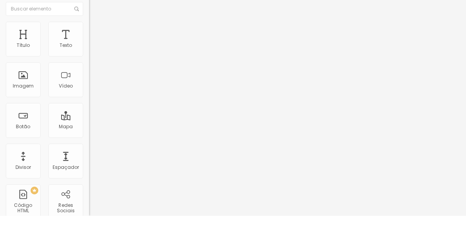
paste input "[DOMAIN_NAME][URL]"
type input "[URL][DOMAIN_NAME]"
click at [89, 169] on div at bounding box center [133, 169] width 89 height 0
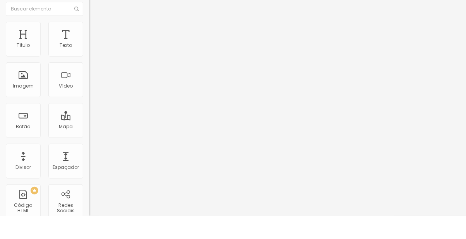
click at [89, 159] on input "https://[URL][DOMAIN_NAME]" at bounding box center [135, 156] width 93 height 8
paste input "[DOMAIN_NAME][URL]"
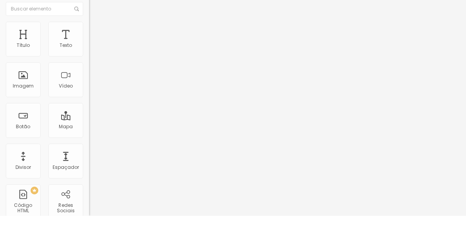
type input "[URL][DOMAIN_NAME]"
click at [89, 173] on div "Abrir em uma nova aba" at bounding box center [133, 171] width 89 height 4
click at [89, 159] on input "https://" at bounding box center [135, 156] width 93 height 8
click at [89, 157] on input "https://" at bounding box center [135, 156] width 93 height 8
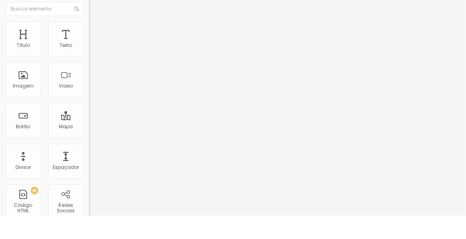
paste input "[URL][DOMAIN_NAME]"
type input "https://[URL][DOMAIN_NAME]"
click at [89, 173] on div "Abrir em uma nova aba" at bounding box center [133, 171] width 89 height 4
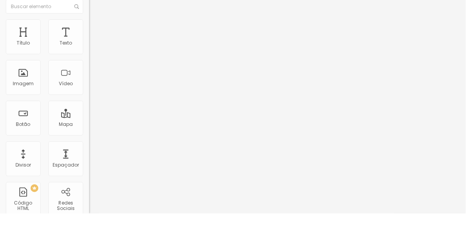
scroll to position [0, 0]
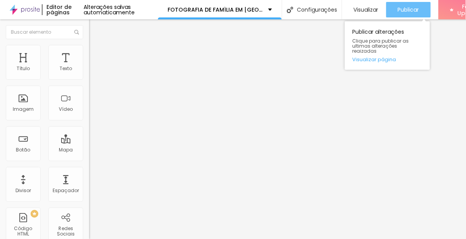
click at [419, 10] on span "Publicar" at bounding box center [408, 10] width 21 height 6
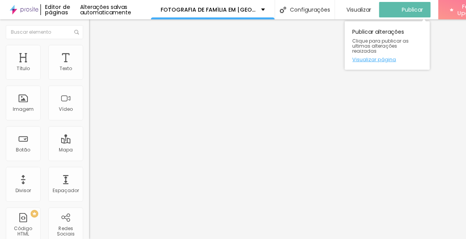
click at [413, 57] on link "Visualizar página" at bounding box center [387, 59] width 70 height 5
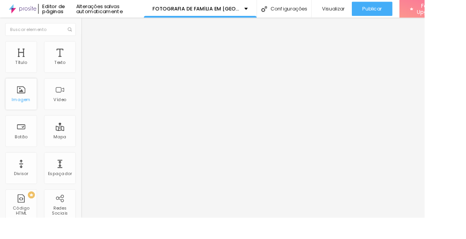
click at [29, 109] on div "Imagem" at bounding box center [23, 108] width 21 height 5
click at [17, 109] on div "Imagem" at bounding box center [23, 108] width 21 height 5
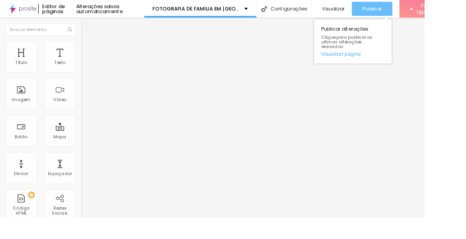
click at [419, 13] on span "Publicar" at bounding box center [408, 10] width 21 height 6
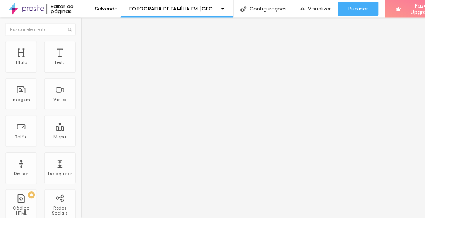
click at [89, 53] on li "Estilo" at bounding box center [133, 49] width 89 height 8
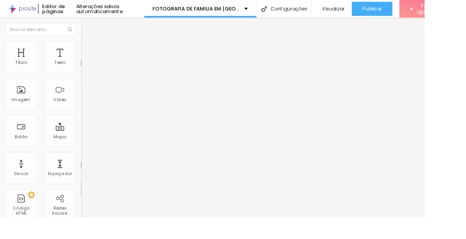
type input "15"
type input "63"
type input "73"
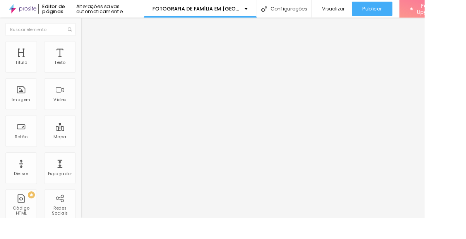
type input "73"
type input "79"
type input "84"
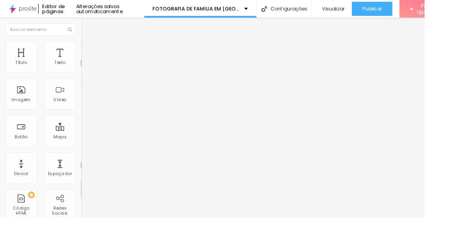
type input "88"
type input "92"
type input "94"
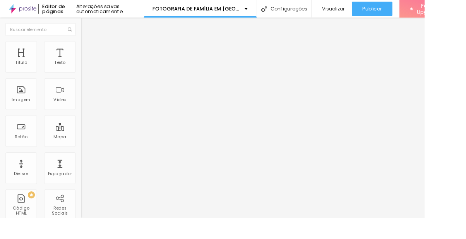
type input "94"
type input "98"
type input "99"
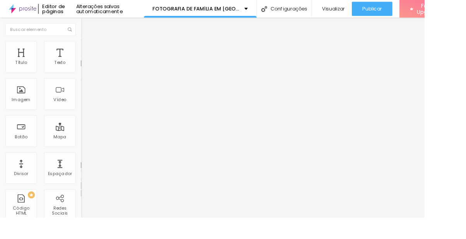
type input "100"
type input "99"
type input "97"
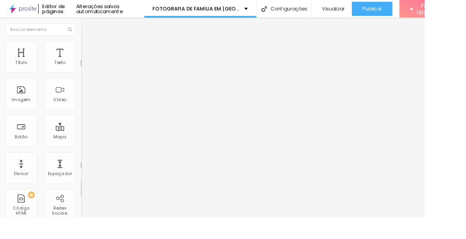
type input "97"
type input "96"
type input "95"
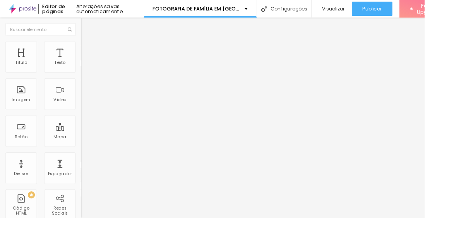
type input "94"
type input "93"
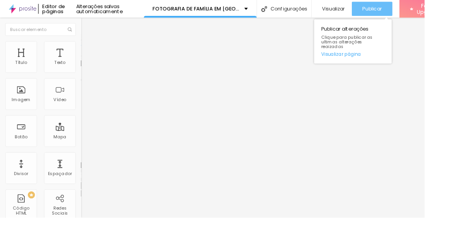
click at [415, 4] on div "Publicar" at bounding box center [408, 9] width 21 height 15
click at [419, 17] on div "Publicar" at bounding box center [408, 9] width 21 height 15
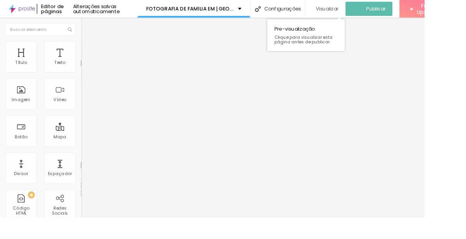
click at [371, 10] on span "Visualizar" at bounding box center [359, 10] width 25 height 6
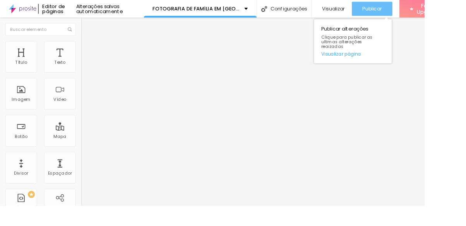
click at [419, 9] on span "Publicar" at bounding box center [408, 10] width 21 height 6
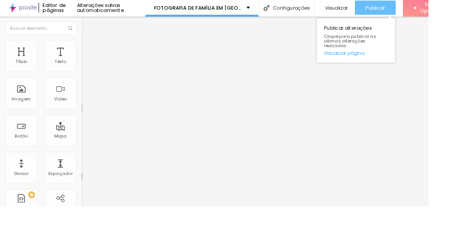
scroll to position [10, 0]
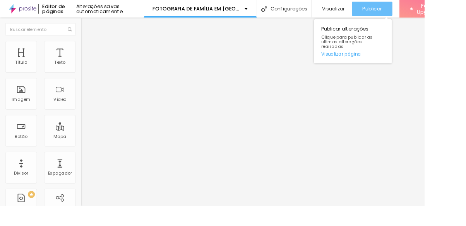
click at [419, 5] on div "Publicar" at bounding box center [408, 9] width 21 height 15
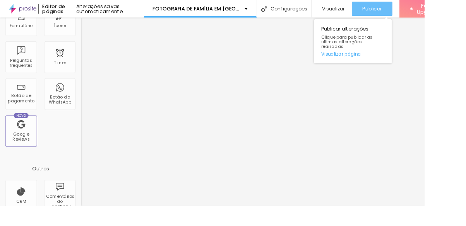
scroll to position [258, 0]
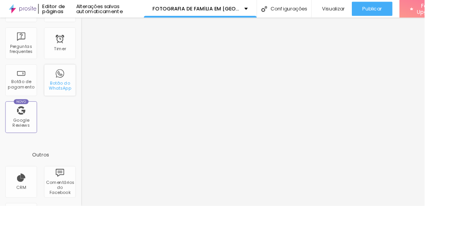
click at [73, 89] on div "Botão do WhatsApp" at bounding box center [65, 94] width 31 height 11
click at [465, 194] on html "Editor de páginas Alterações salvas automaticamente FOTOGRAFIA DE FAMÍLIA EM [G…" at bounding box center [233, 113] width 466 height 226
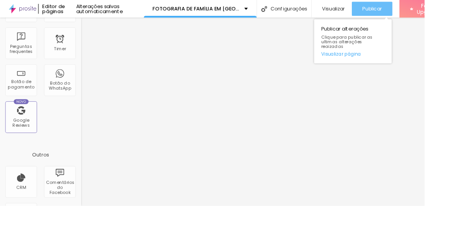
click at [415, 7] on span "Publicar" at bounding box center [408, 10] width 21 height 6
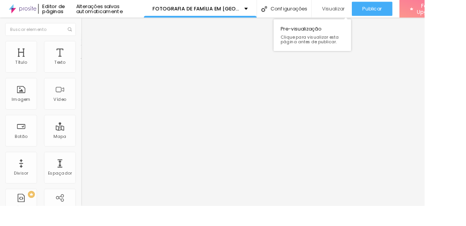
click at [378, 9] on span "Visualizar" at bounding box center [365, 10] width 25 height 6
